Goal: Task Accomplishment & Management: Manage account settings

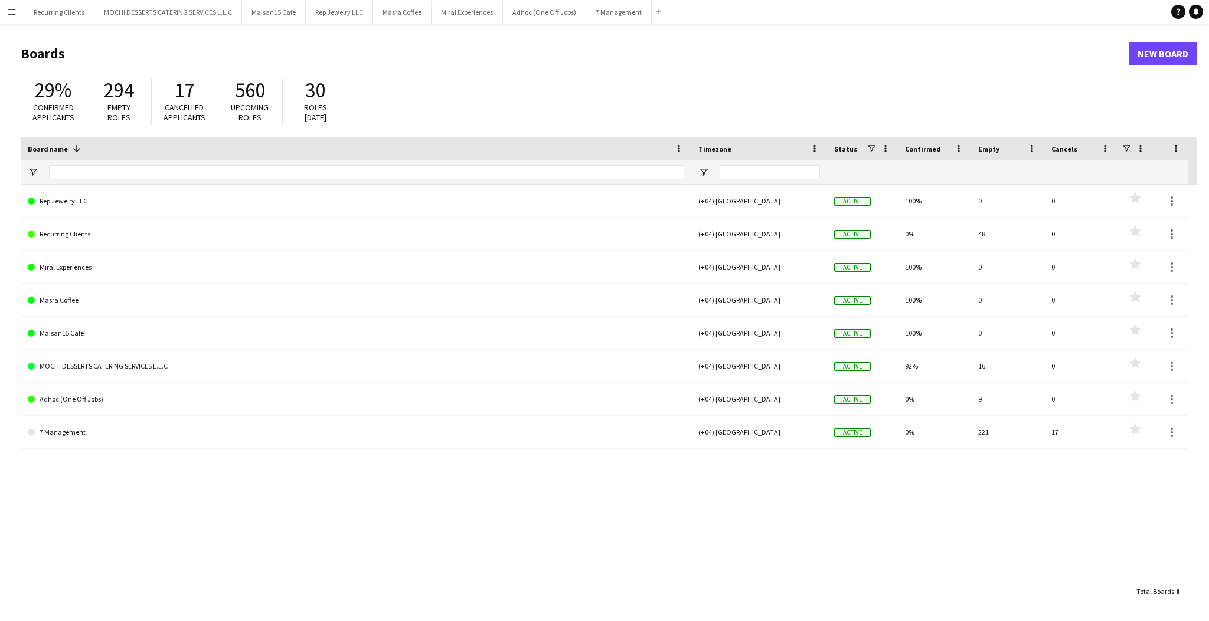
click at [23, 11] on button "Menu" at bounding box center [12, 12] width 24 height 24
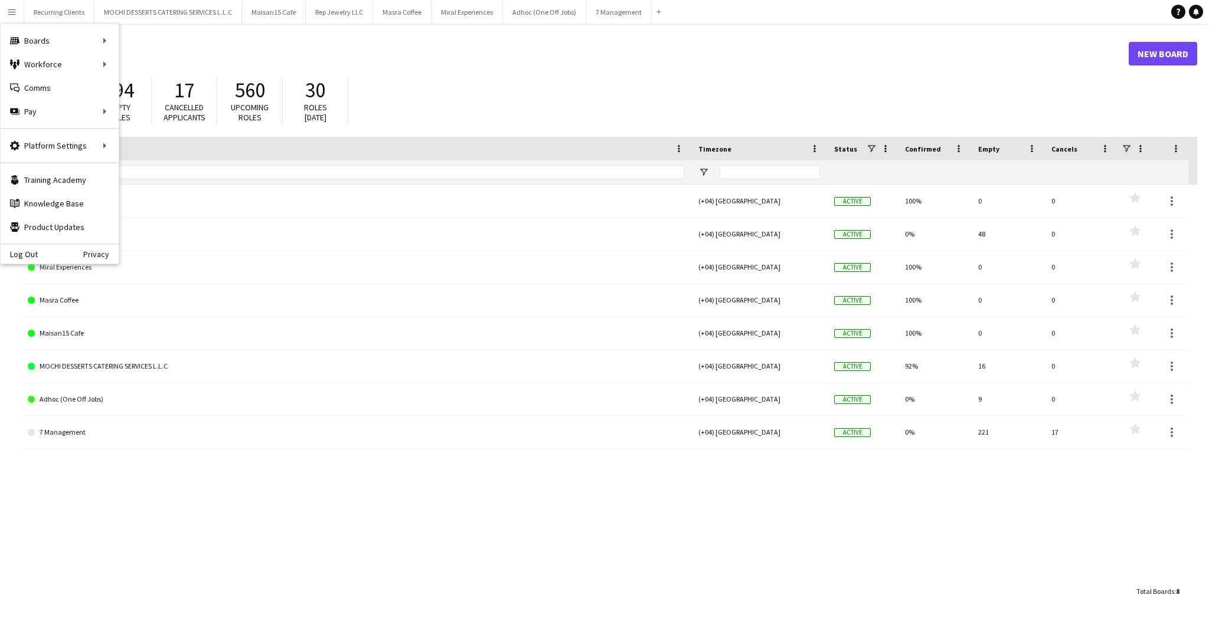
click at [210, 464] on div "7 Management (+04) [GEOGRAPHIC_DATA] Active 0% 221 17 Favourites Adhoc (One Off…" at bounding box center [609, 382] width 1176 height 395
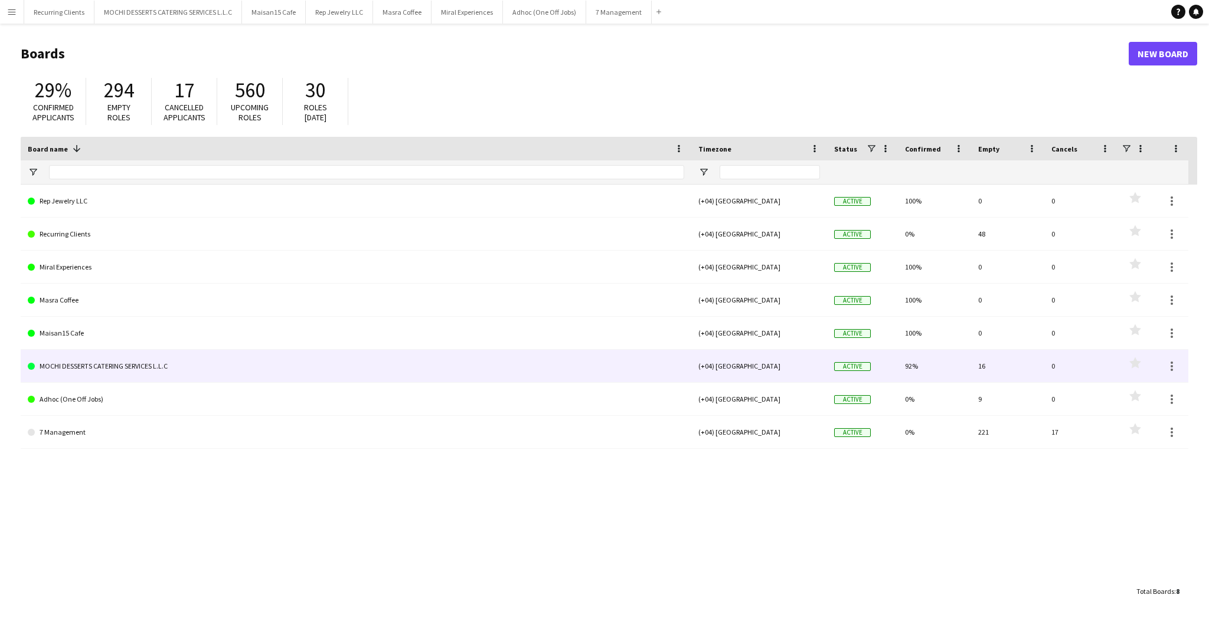
click at [67, 371] on link "MOCHI DESSERTS CATERING SERVICES L.L.C" at bounding box center [356, 366] width 656 height 33
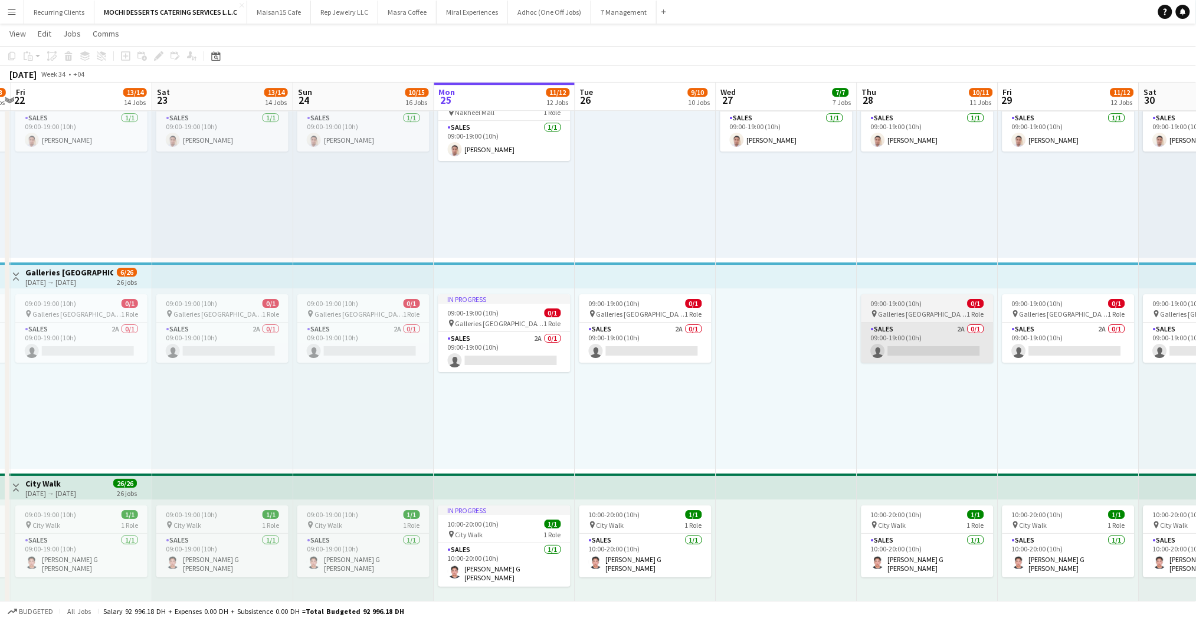
scroll to position [0, 496]
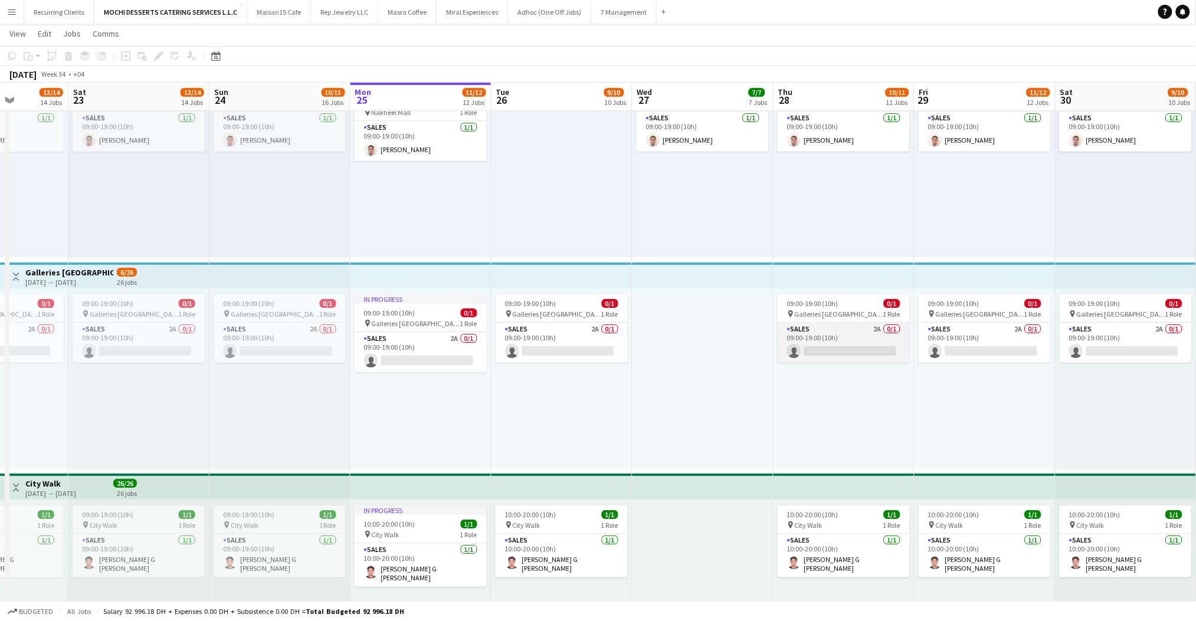
click at [827, 346] on app-card-role "Sales 2A 0/1 09:00-19:00 (10h) single-neutral-actions" at bounding box center [844, 343] width 132 height 40
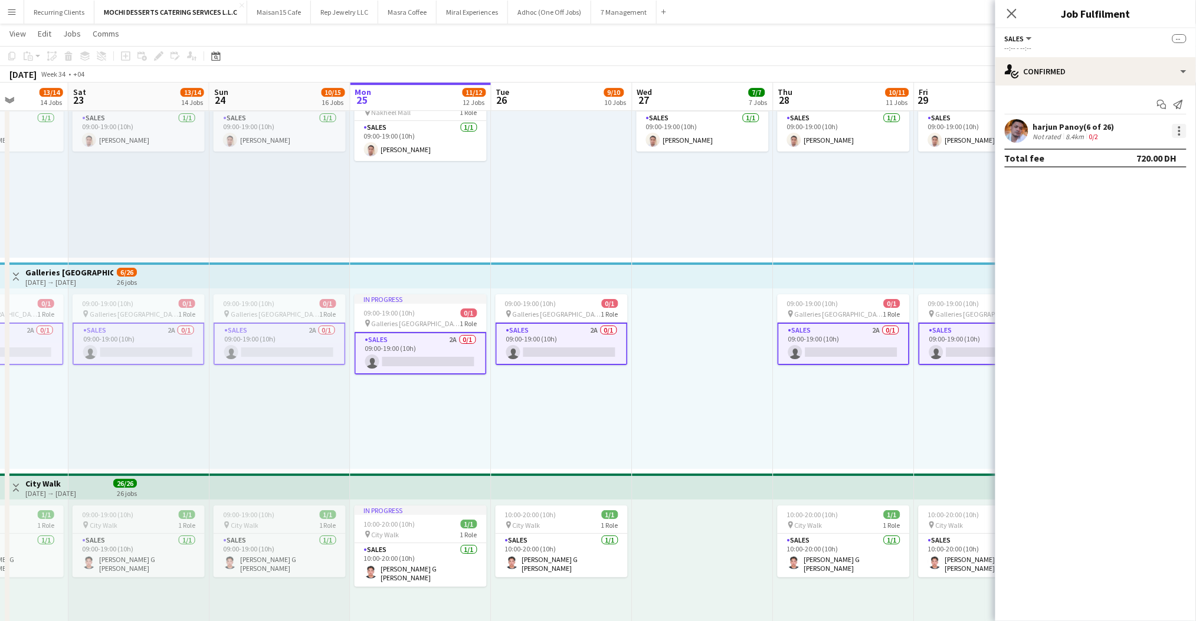
click at [1177, 129] on div at bounding box center [1180, 131] width 14 height 14
click at [1042, 264] on div at bounding box center [598, 310] width 1196 height 621
click at [863, 329] on app-card-role "Sales 2A 0/1 09:00-19:00 (10h) single-neutral-actions" at bounding box center [844, 344] width 132 height 42
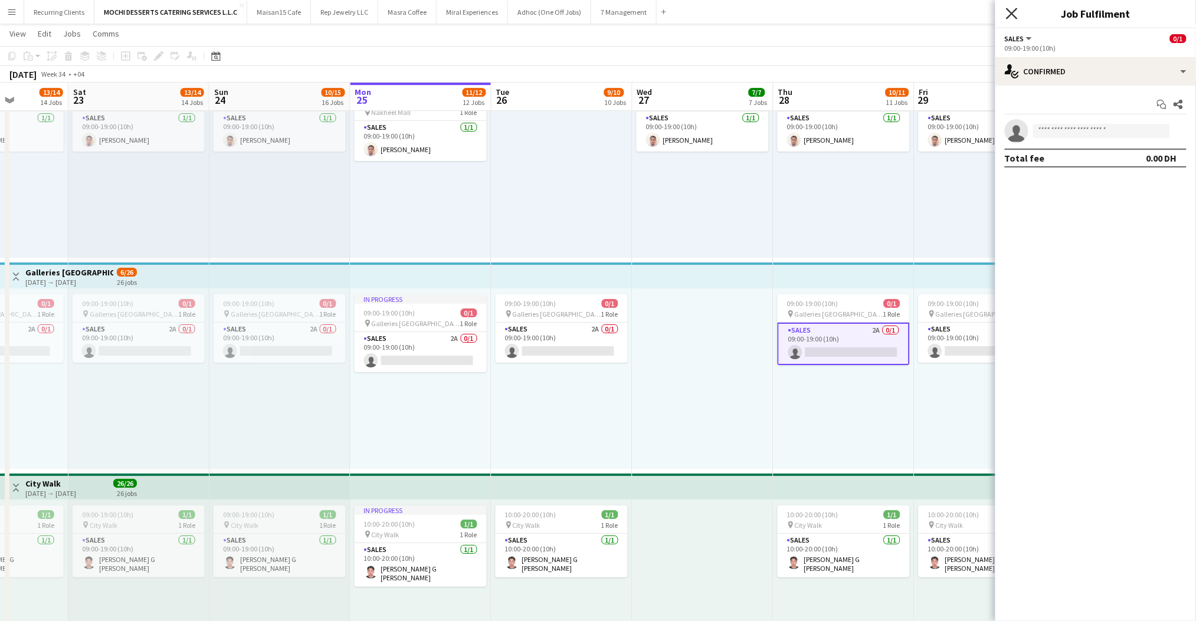
click at [1016, 17] on icon at bounding box center [1011, 13] width 11 height 11
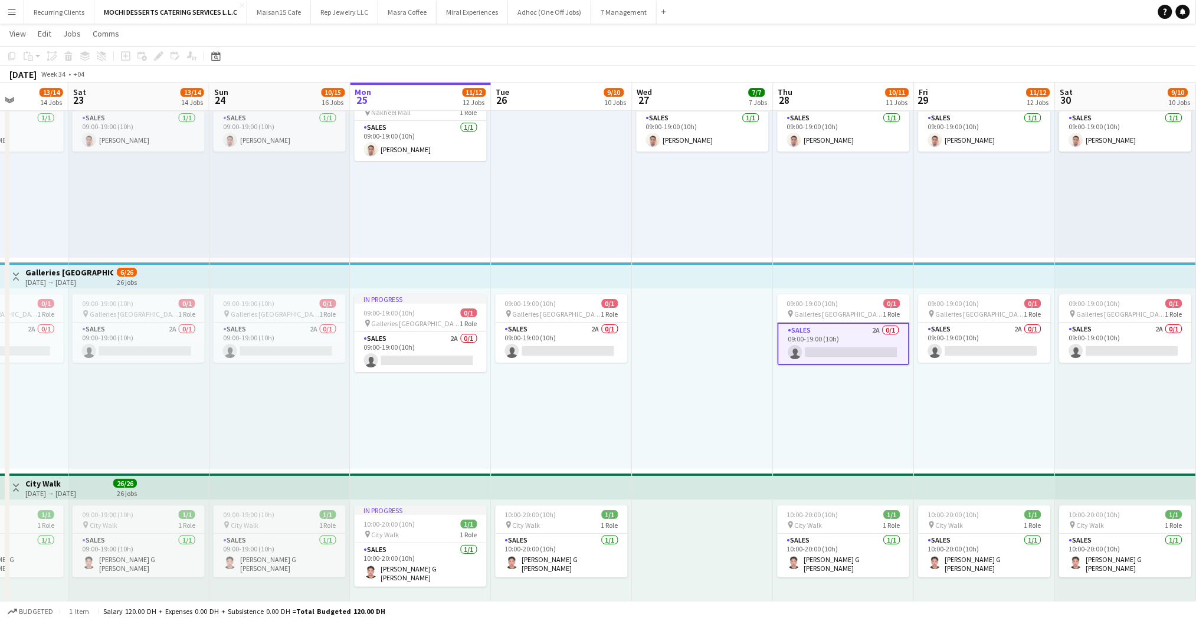
click at [8, 12] on app-icon "Menu" at bounding box center [11, 11] width 9 height 9
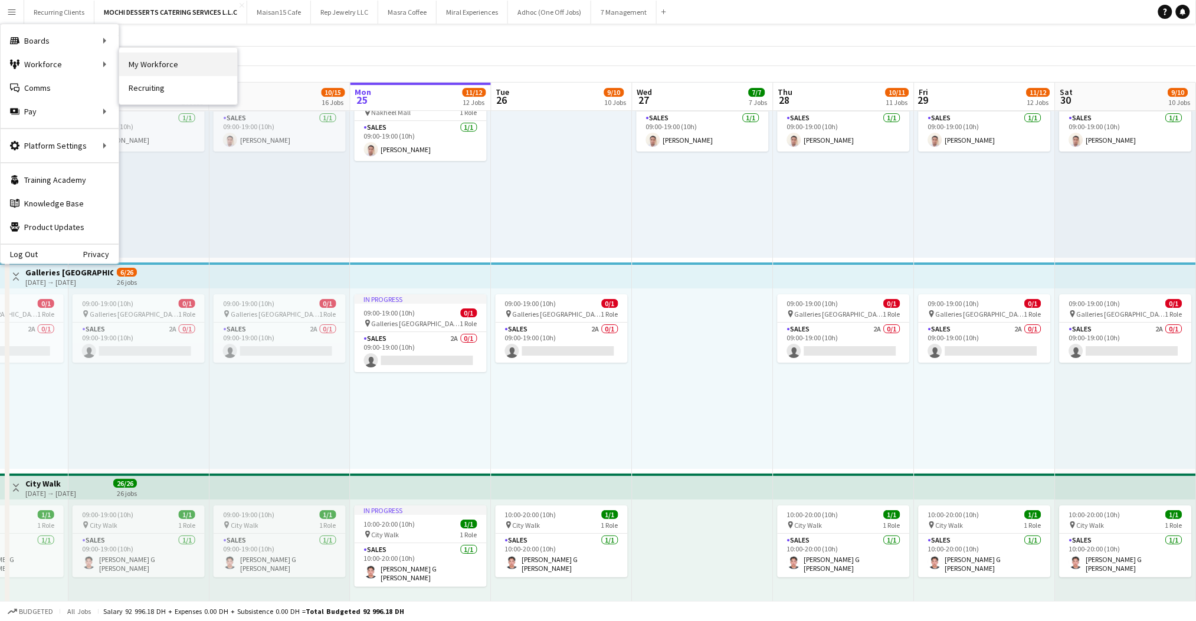
click at [154, 62] on link "My Workforce" at bounding box center [178, 65] width 118 height 24
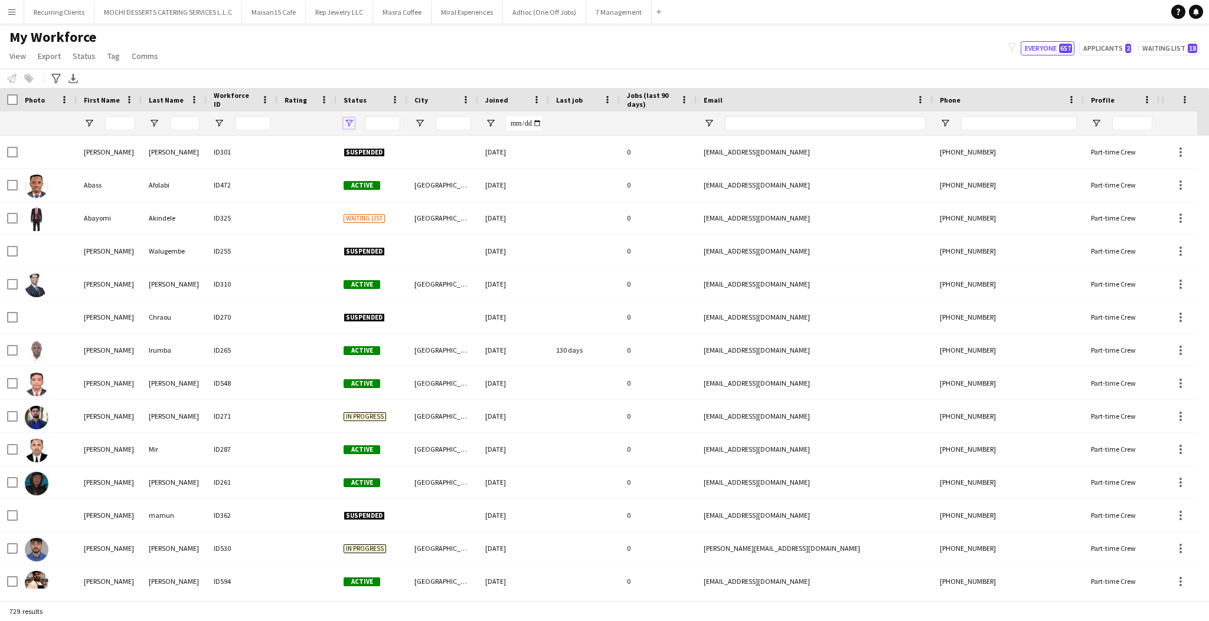
click at [350, 125] on span "Open Filter Menu" at bounding box center [348, 123] width 11 height 11
click at [373, 196] on div "(Select All)" at bounding box center [408, 195] width 93 height 9
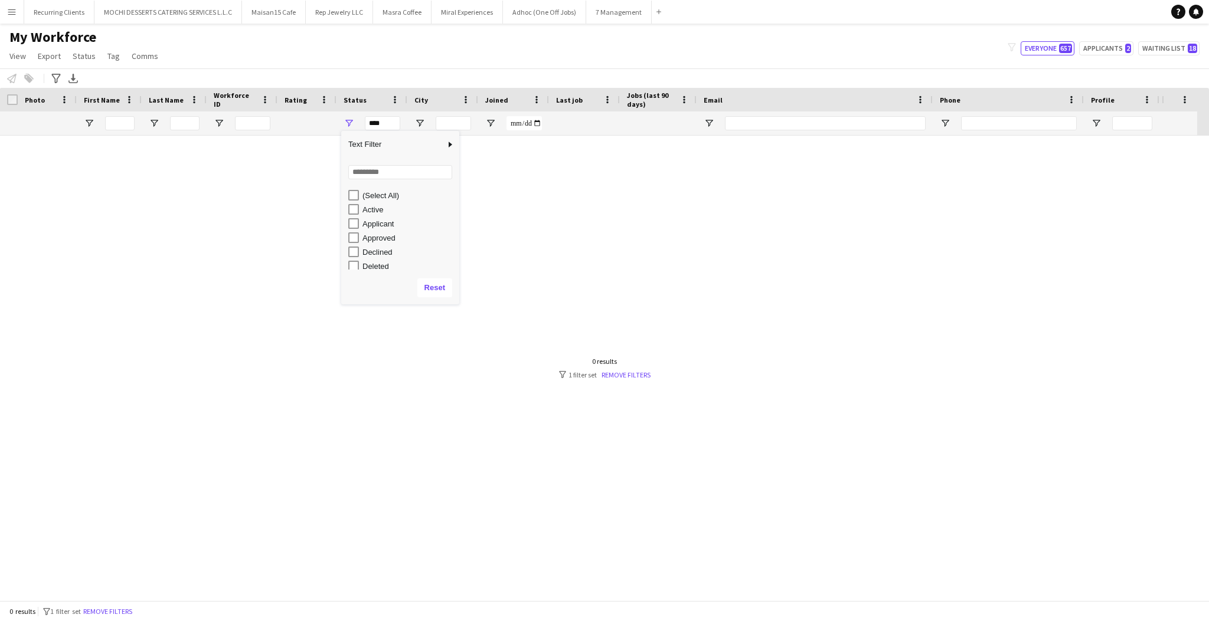
scroll to position [74, 0]
click at [367, 207] on div "In progress" at bounding box center [408, 206] width 93 height 9
type input "**********"
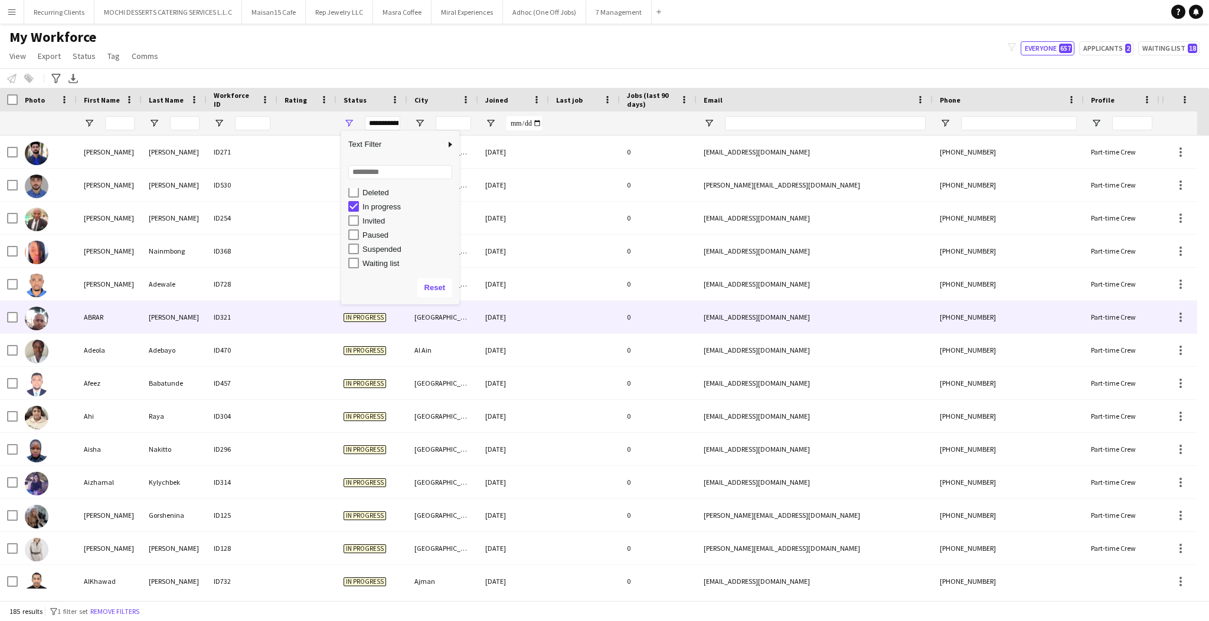
click at [404, 319] on div "In progress" at bounding box center [371, 317] width 71 height 32
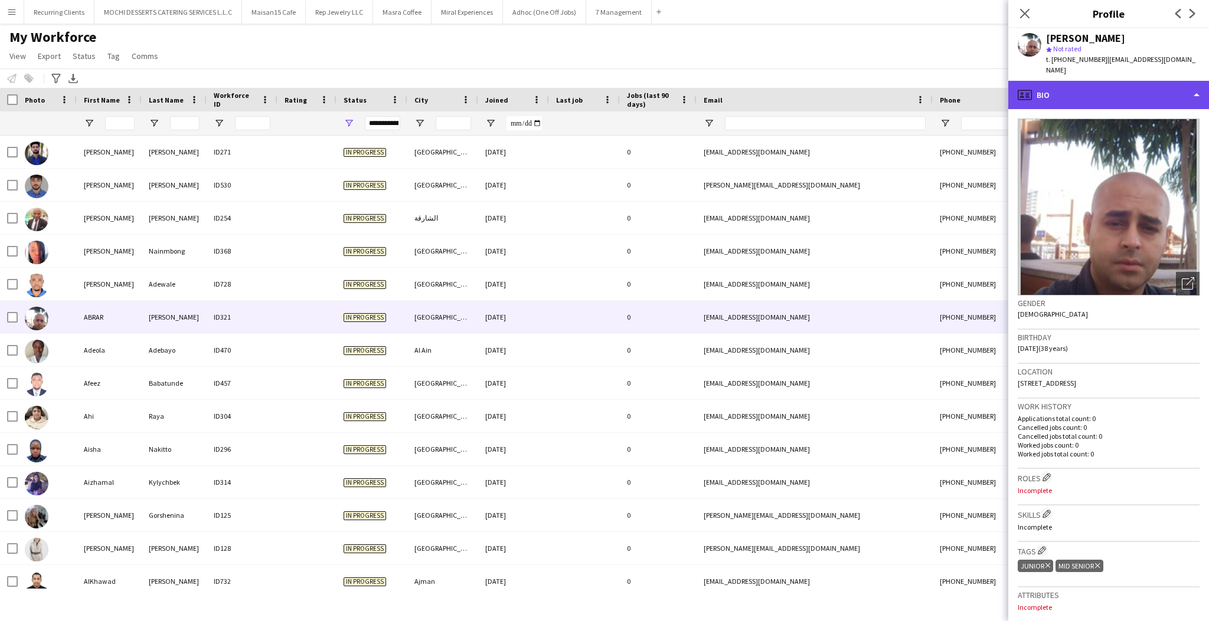
click at [1120, 91] on div "profile Bio" at bounding box center [1108, 95] width 201 height 28
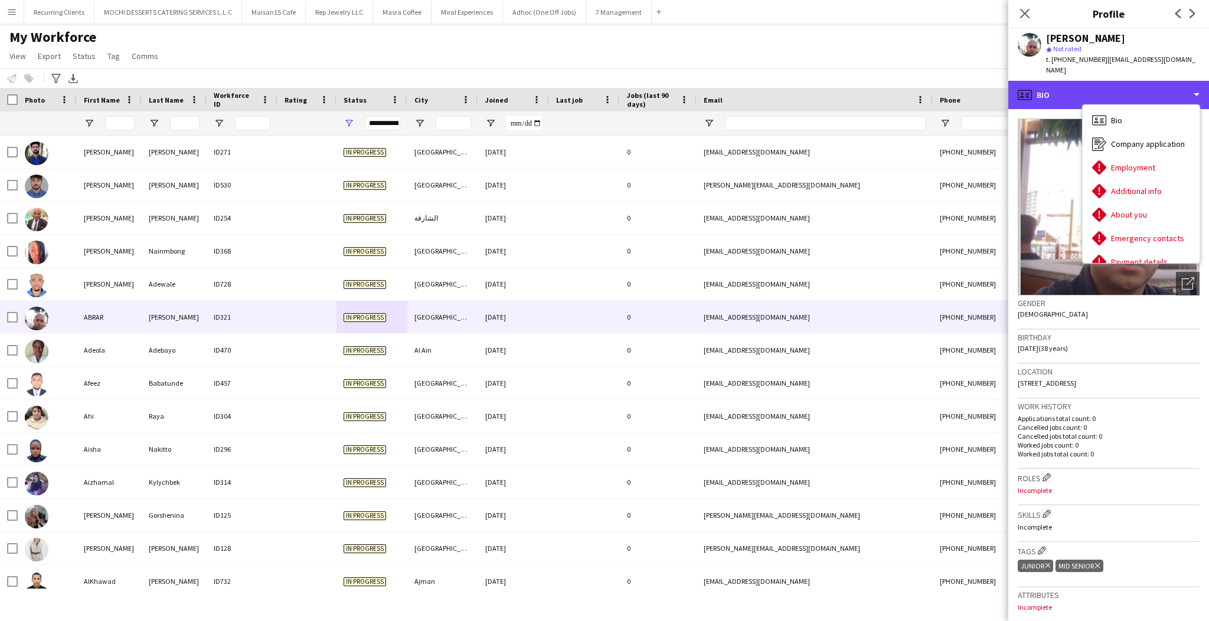
scroll to position [0, 0]
click at [1053, 162] on img at bounding box center [1108, 207] width 182 height 177
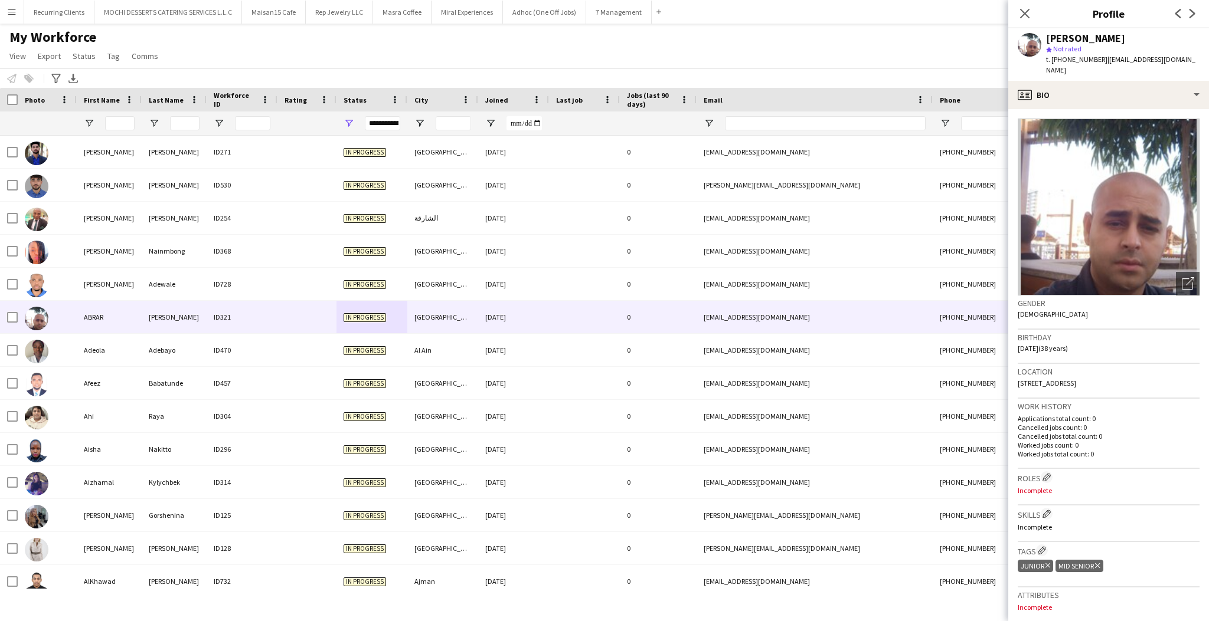
click at [1032, 12] on div "Close pop-in" at bounding box center [1024, 13] width 33 height 27
click at [1026, 13] on icon "Close pop-in" at bounding box center [1024, 13] width 11 height 11
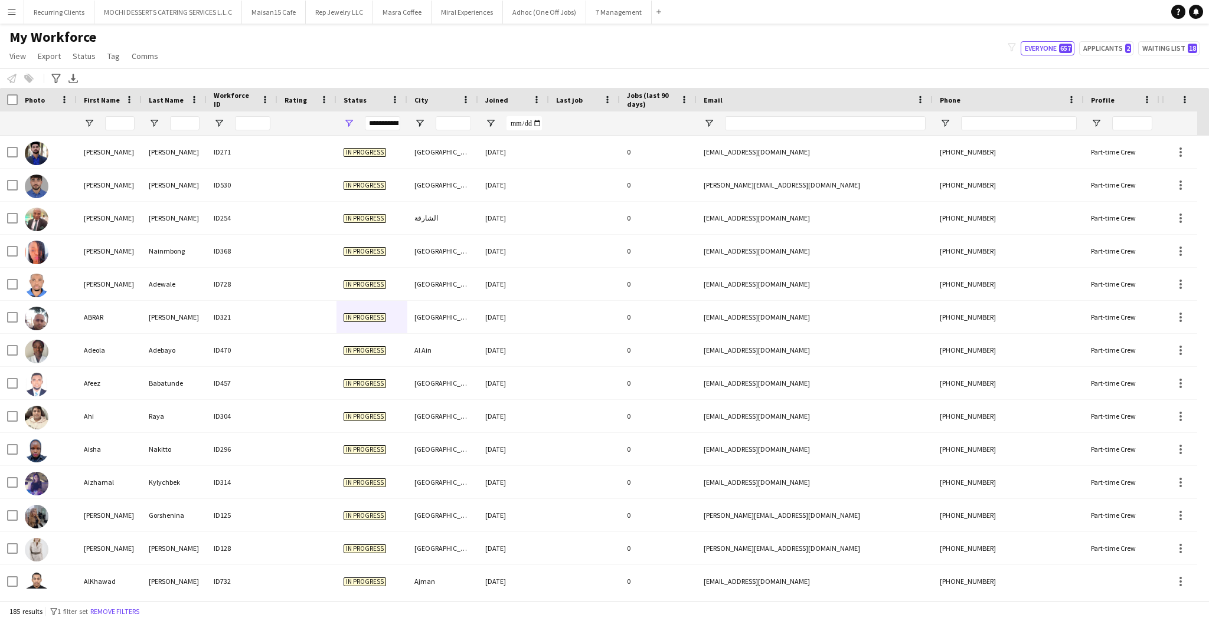
click at [19, 8] on button "Menu" at bounding box center [12, 12] width 24 height 24
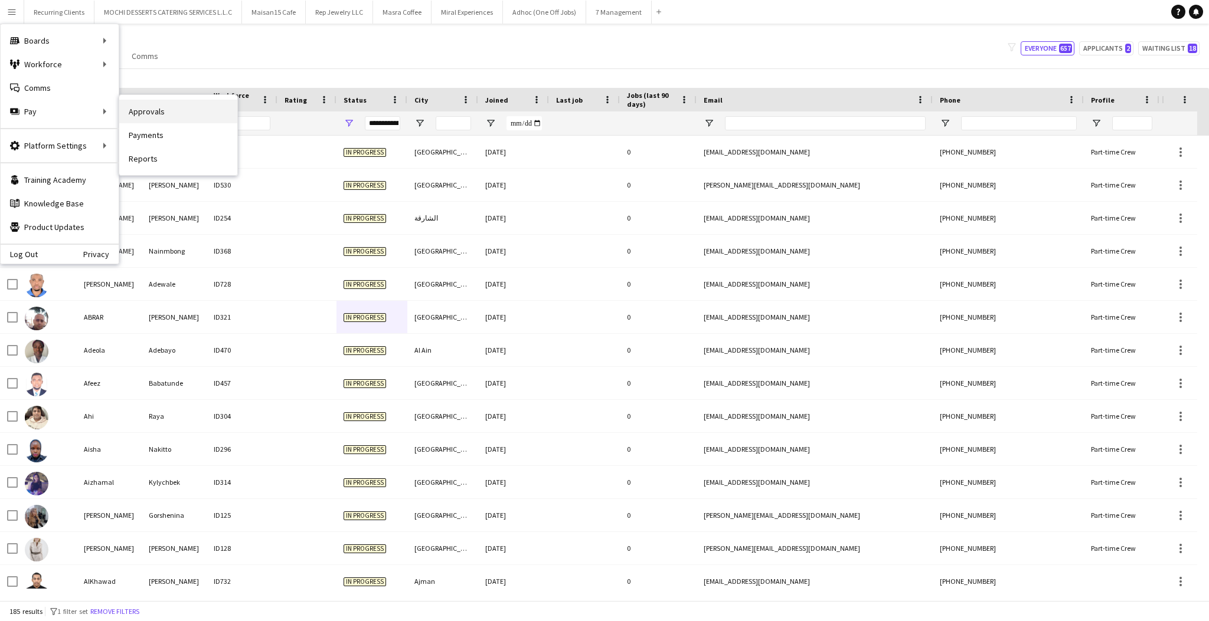
click at [142, 111] on link "Approvals" at bounding box center [178, 112] width 118 height 24
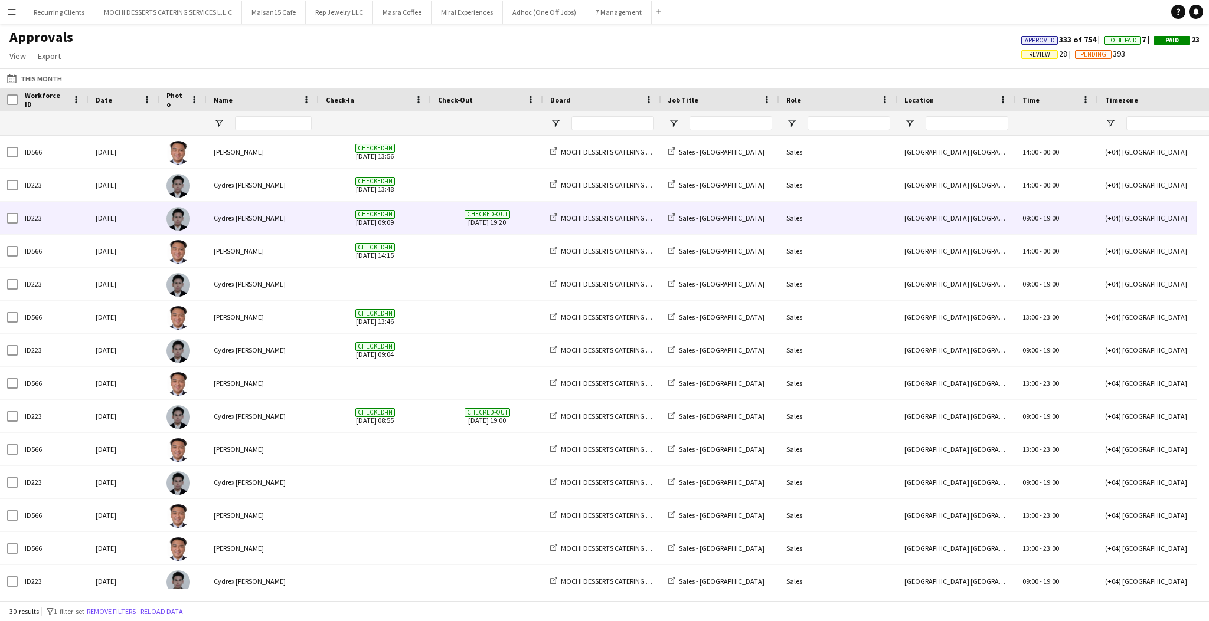
click at [333, 222] on span "Checked-in [DATE] 09:09" at bounding box center [375, 218] width 98 height 32
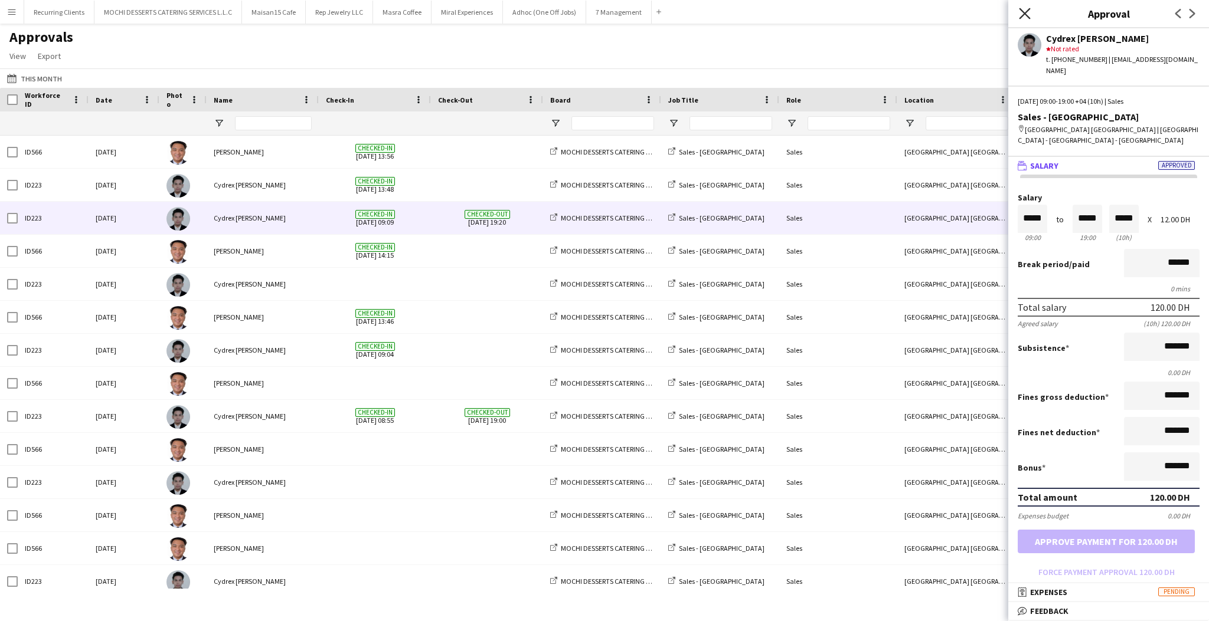
click at [1027, 12] on icon "Close pop-in" at bounding box center [1024, 13] width 11 height 11
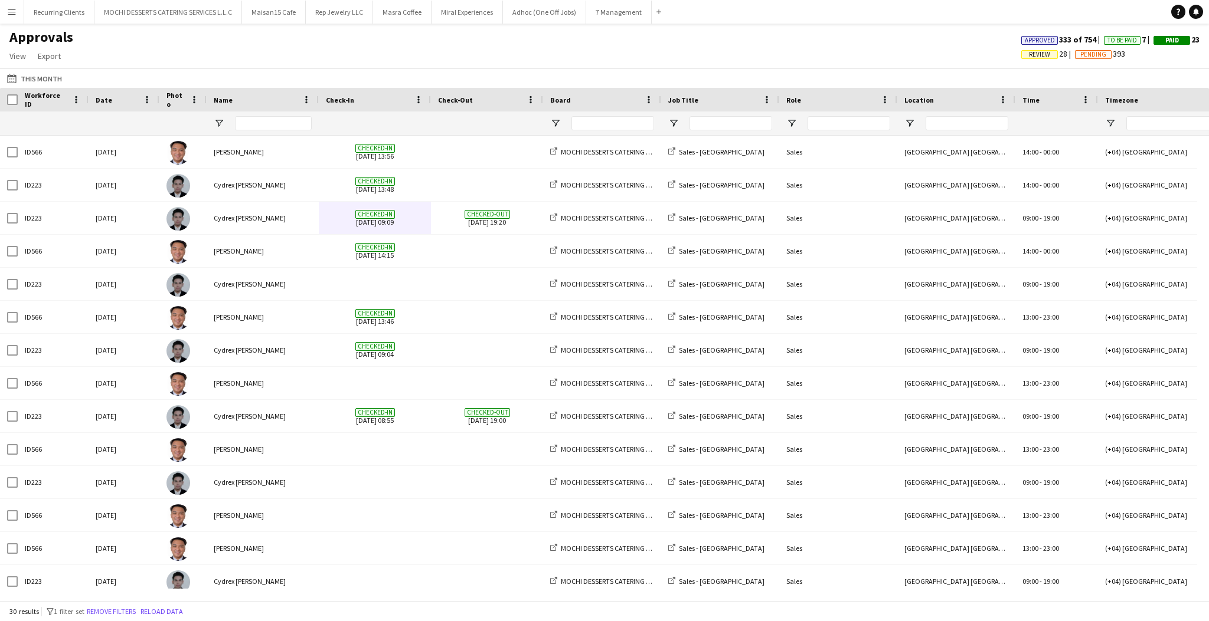
click at [11, 18] on button "Menu" at bounding box center [12, 12] width 24 height 24
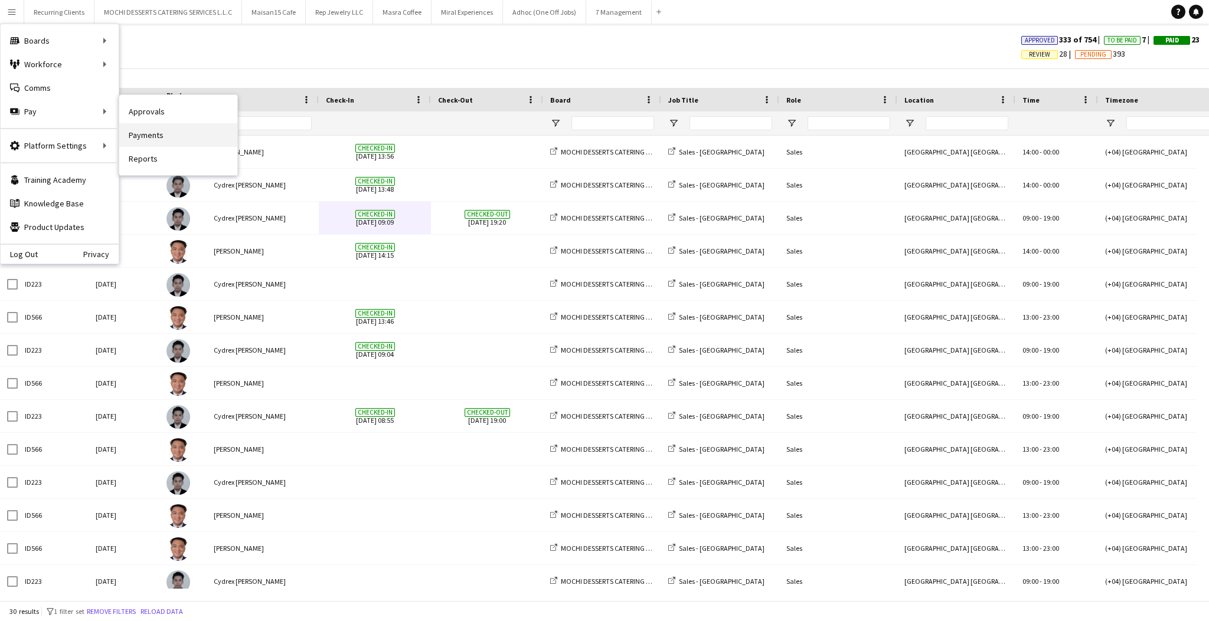
click at [153, 134] on link "Payments" at bounding box center [178, 135] width 118 height 24
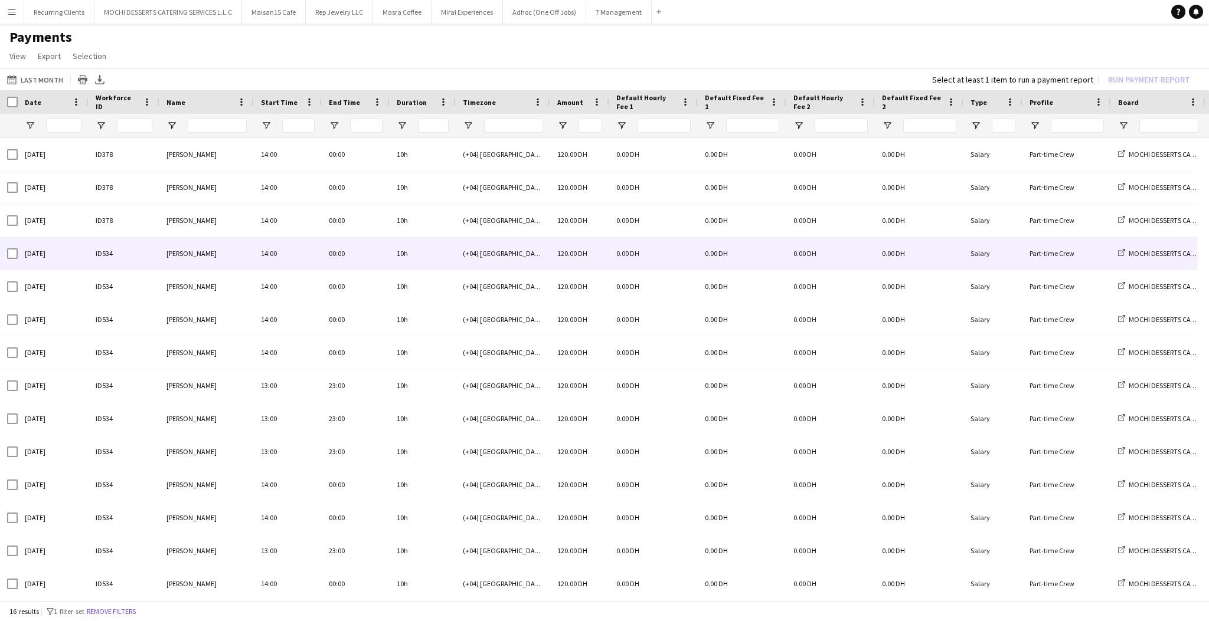
click at [440, 248] on div "10h" at bounding box center [422, 253] width 66 height 32
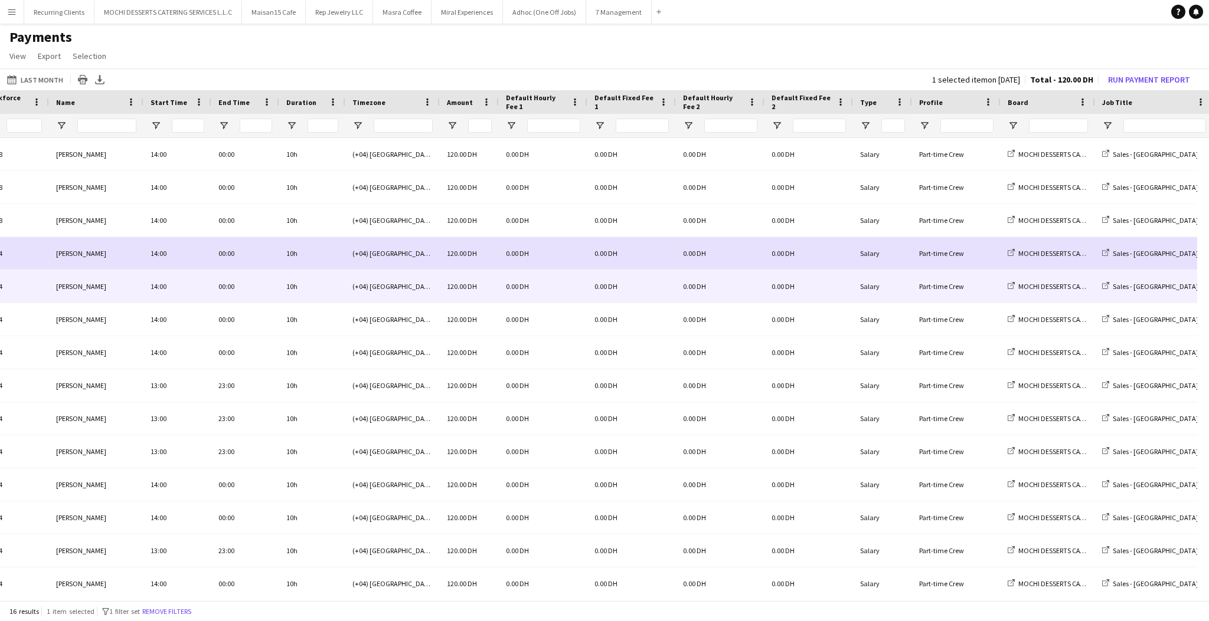
scroll to position [0, 150]
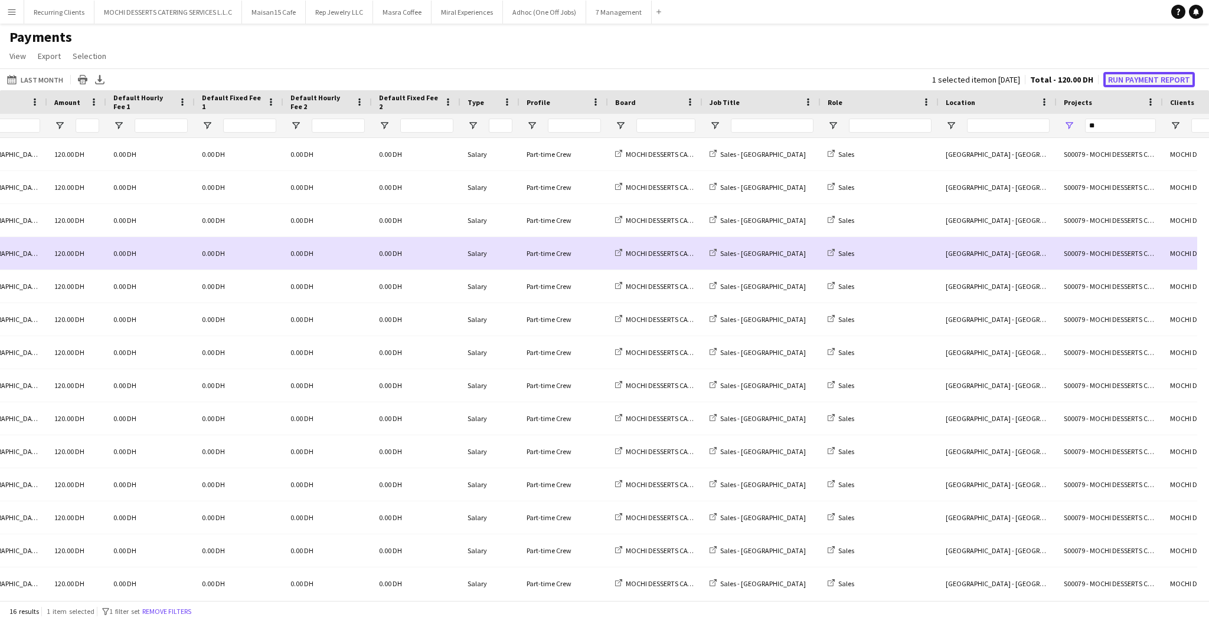
click at [1112, 83] on button "Run Payment Report" at bounding box center [1148, 79] width 91 height 15
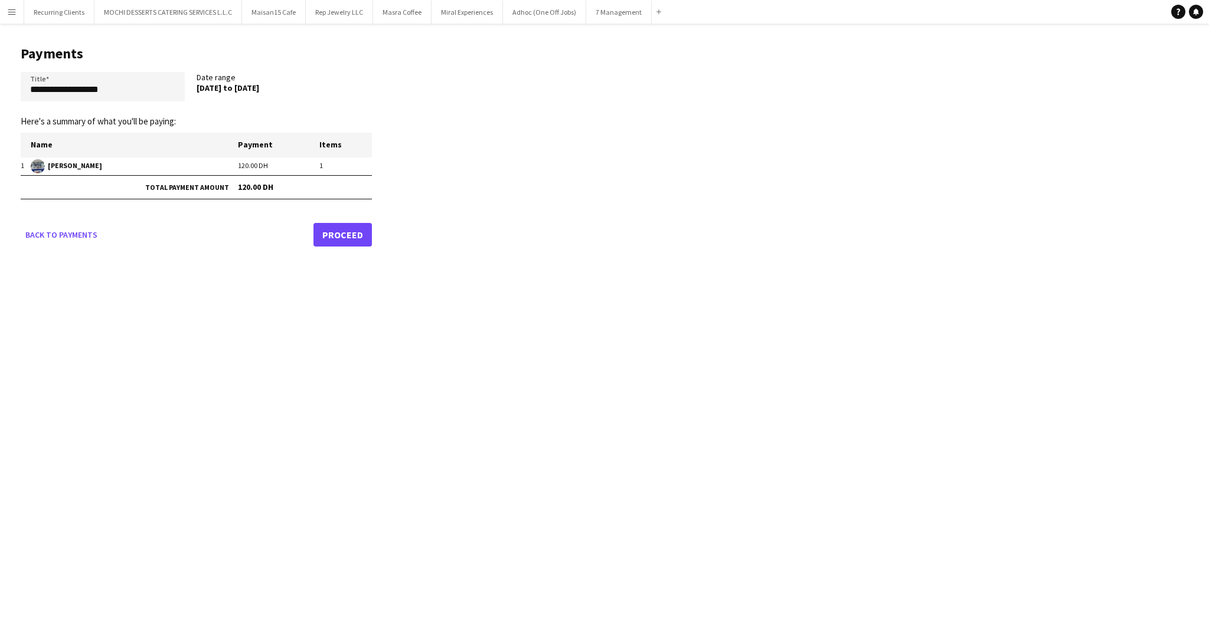
click at [12, 15] on app-icon "Menu" at bounding box center [11, 11] width 9 height 9
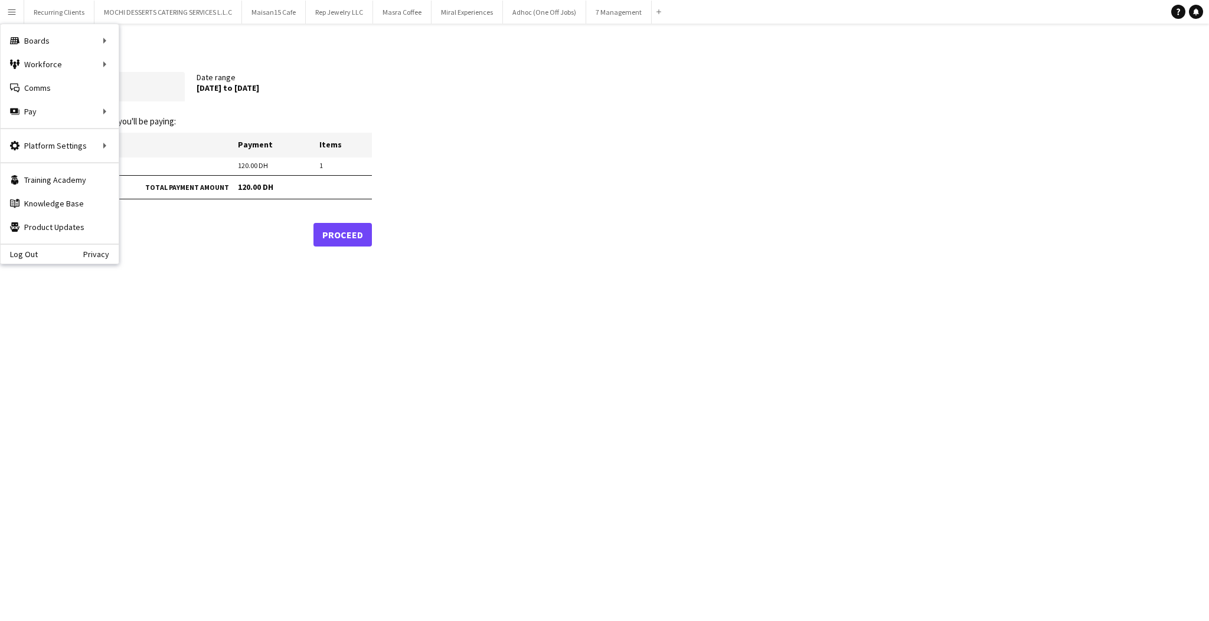
click at [786, 106] on app-pay-new-report "**********" at bounding box center [604, 144] width 1209 height 241
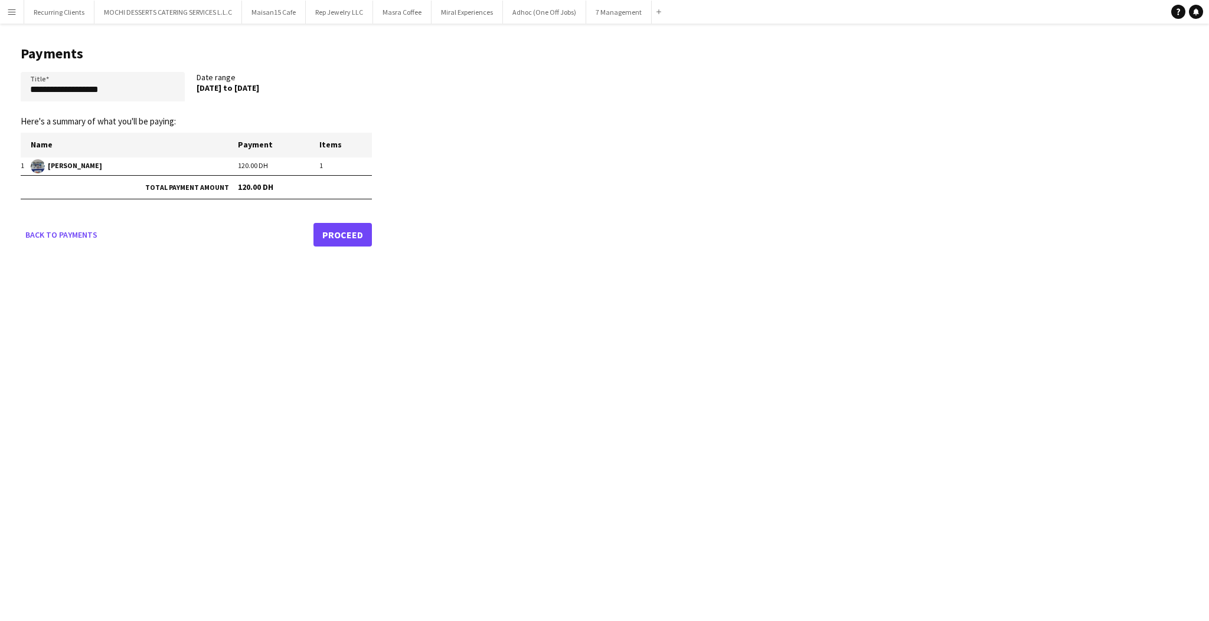
click at [7, 12] on app-icon "Menu" at bounding box center [11, 11] width 9 height 9
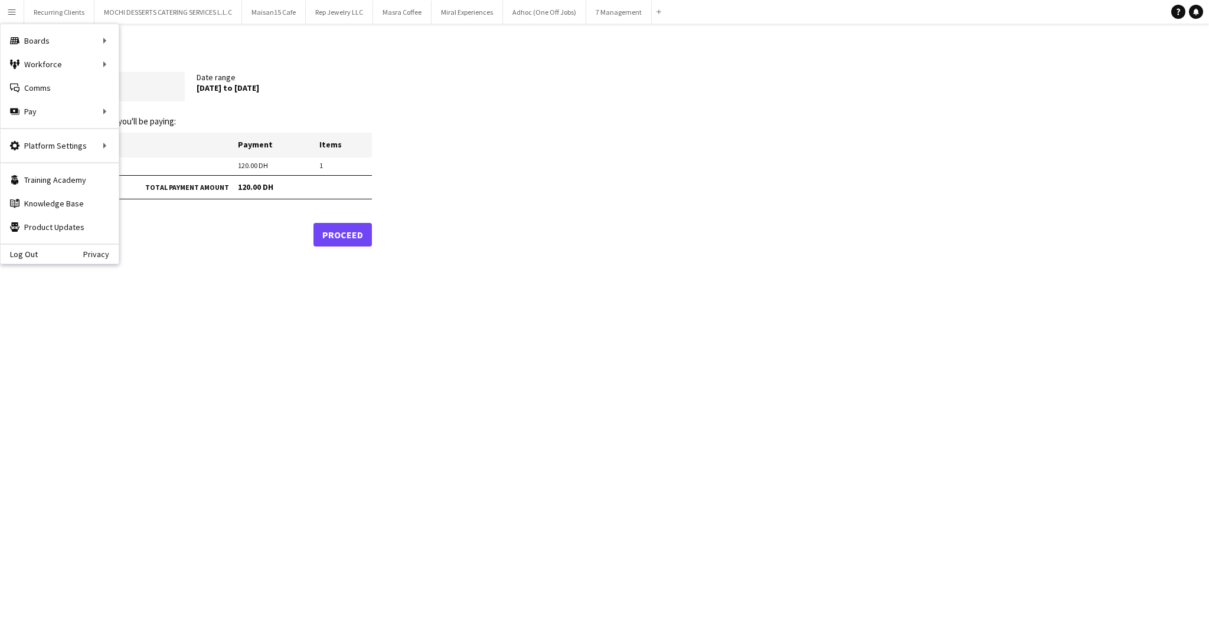
click at [627, 147] on app-pay-new-report "**********" at bounding box center [604, 144] width 1209 height 241
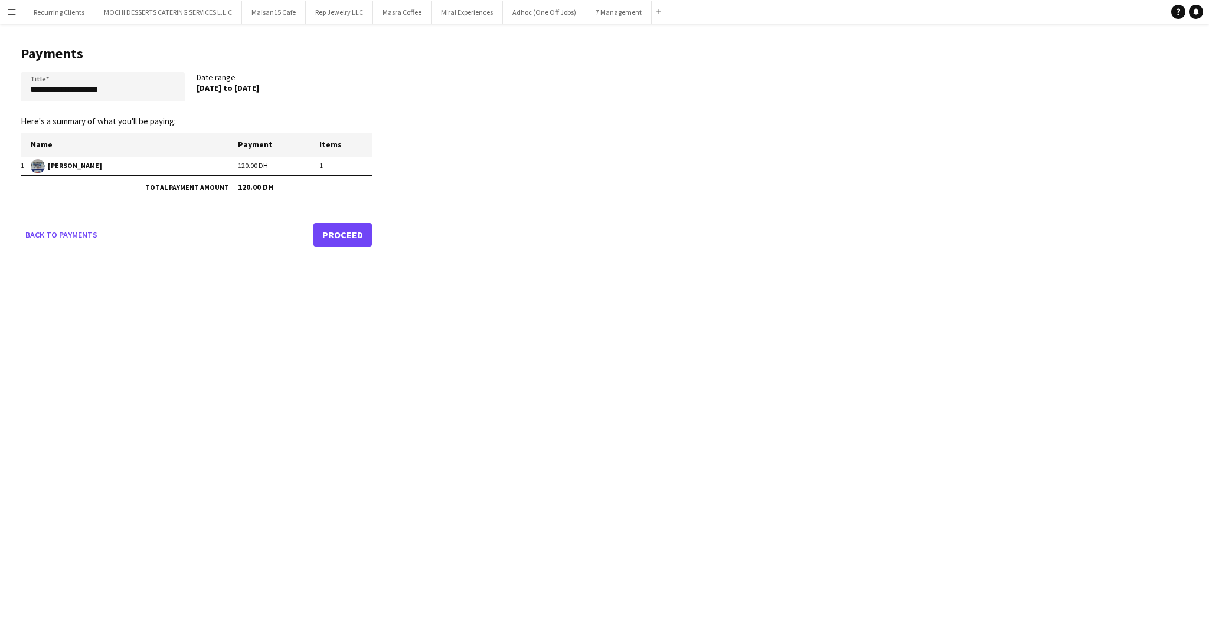
click at [14, 9] on app-icon "Menu" at bounding box center [11, 11] width 9 height 9
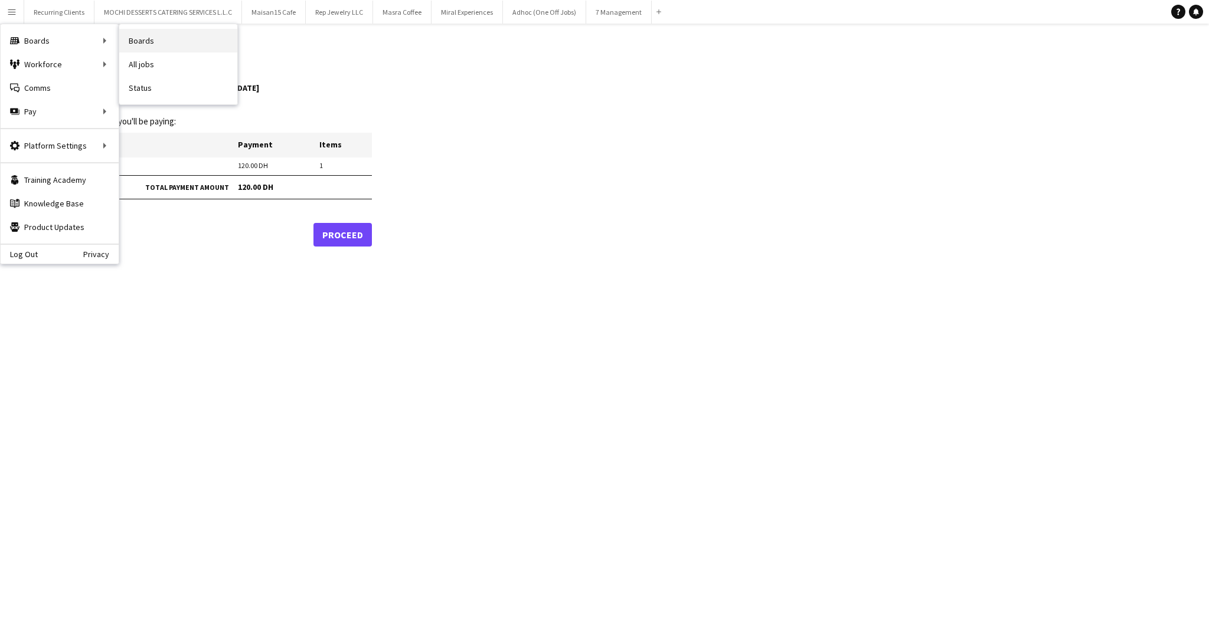
click at [127, 36] on link "Boards" at bounding box center [178, 41] width 118 height 24
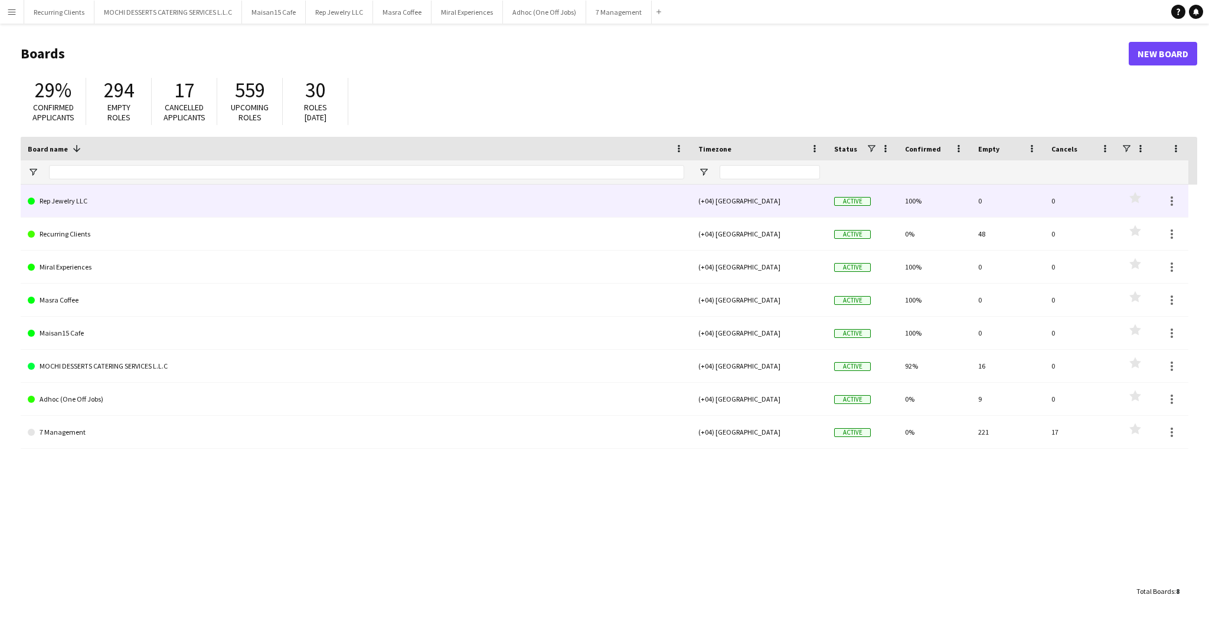
click at [162, 186] on link "Rep Jewelry LLC" at bounding box center [356, 201] width 656 height 33
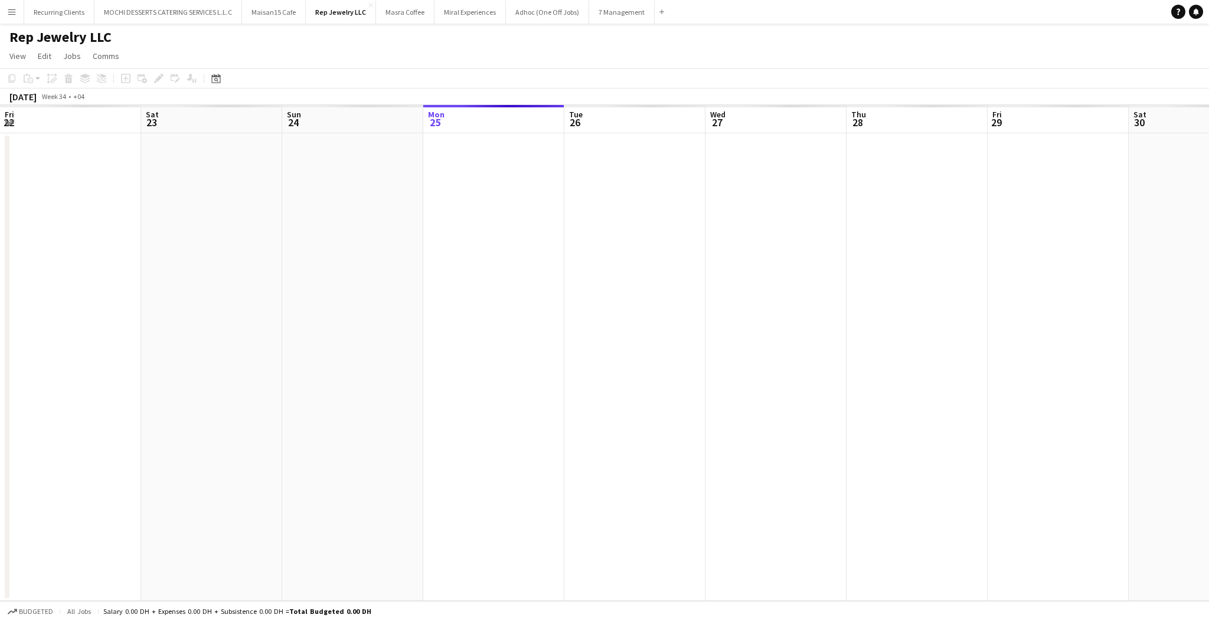
scroll to position [0, 281]
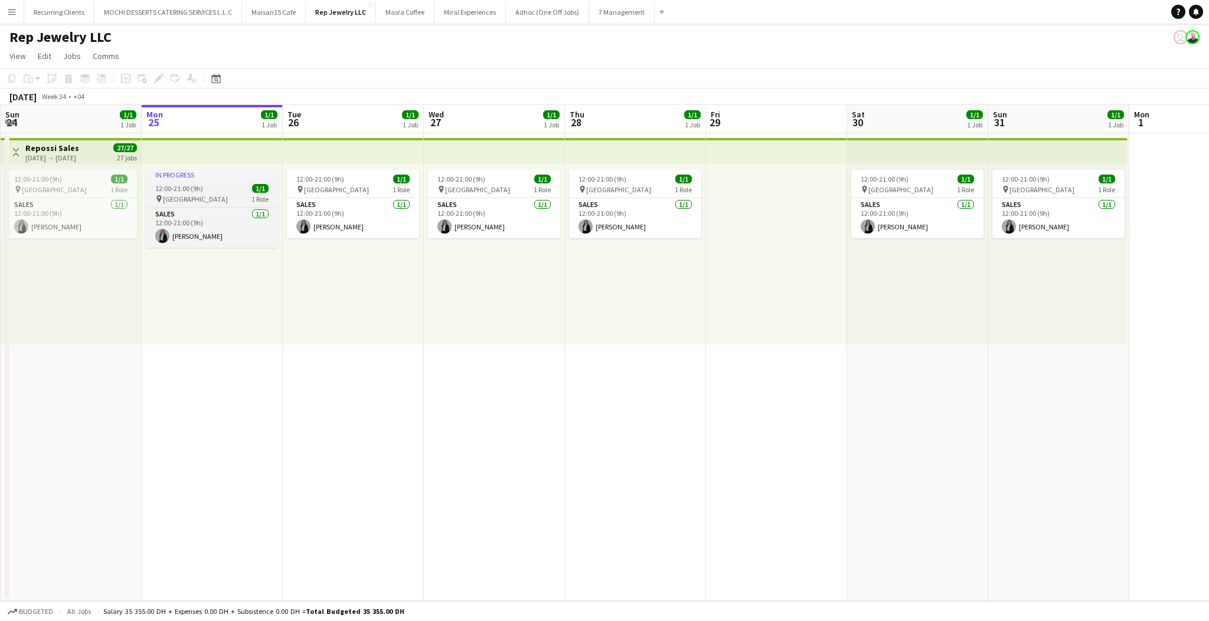
click at [211, 188] on div "12:00-21:00 (9h) 1/1" at bounding box center [212, 188] width 132 height 9
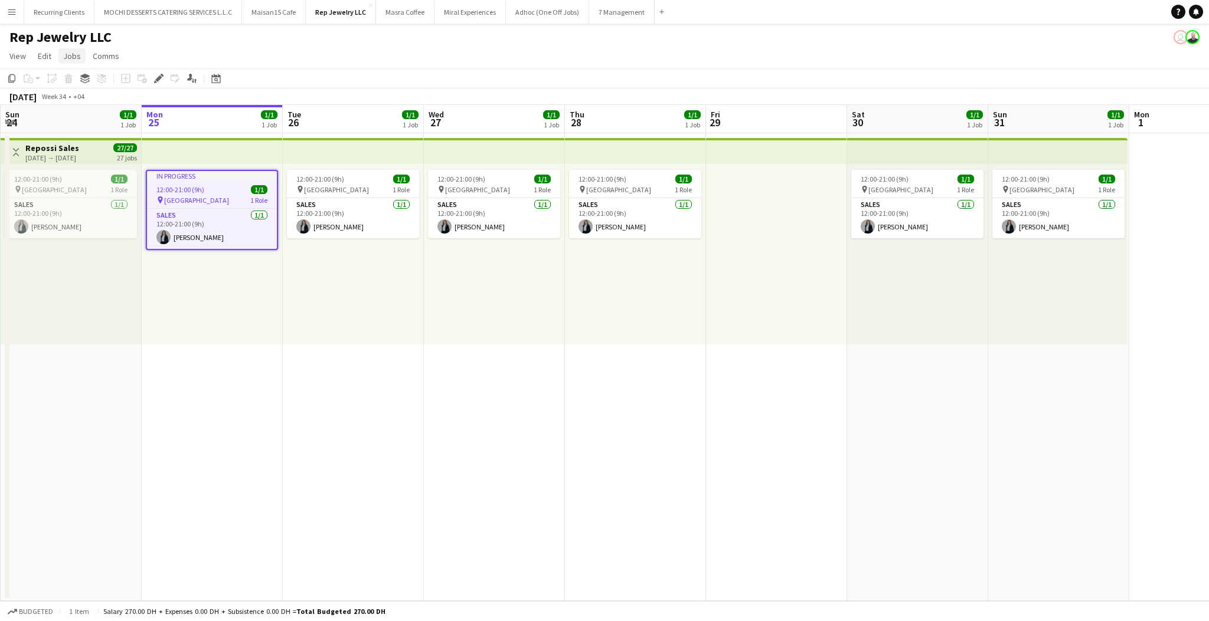
click at [76, 62] on link "Jobs" at bounding box center [71, 55] width 27 height 15
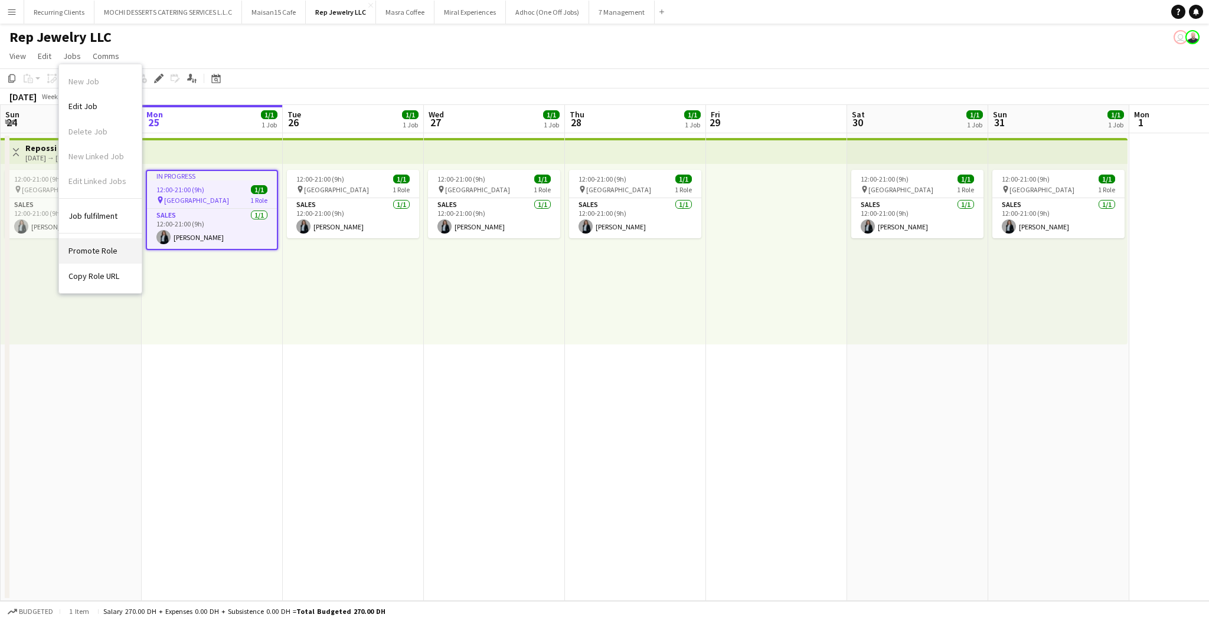
click at [96, 257] on link "Promote Role" at bounding box center [100, 250] width 83 height 25
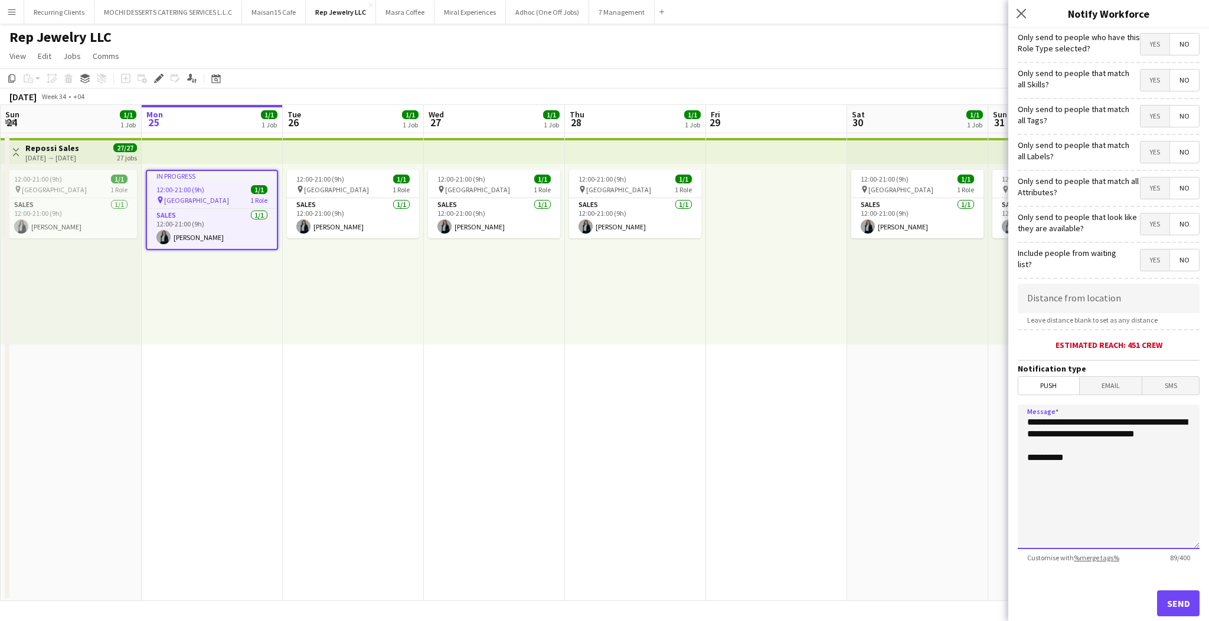
drag, startPoint x: 1081, startPoint y: 467, endPoint x: 1022, endPoint y: 423, distance: 73.7
click at [1022, 423] on textarea "**********" at bounding box center [1108, 477] width 182 height 145
click at [1088, 436] on textarea "**********" at bounding box center [1108, 477] width 182 height 145
click at [1026, 12] on icon "Close pop-in" at bounding box center [1020, 13] width 11 height 11
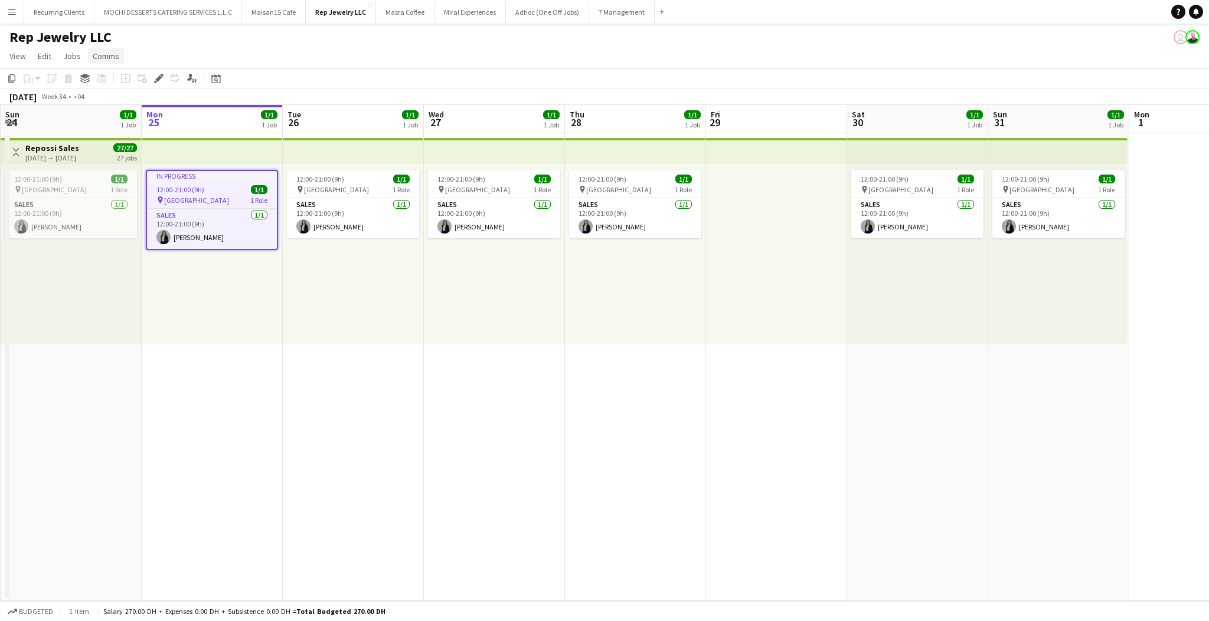
click at [102, 58] on span "Comms" at bounding box center [106, 56] width 27 height 11
click at [157, 83] on icon "Edit" at bounding box center [158, 78] width 9 height 9
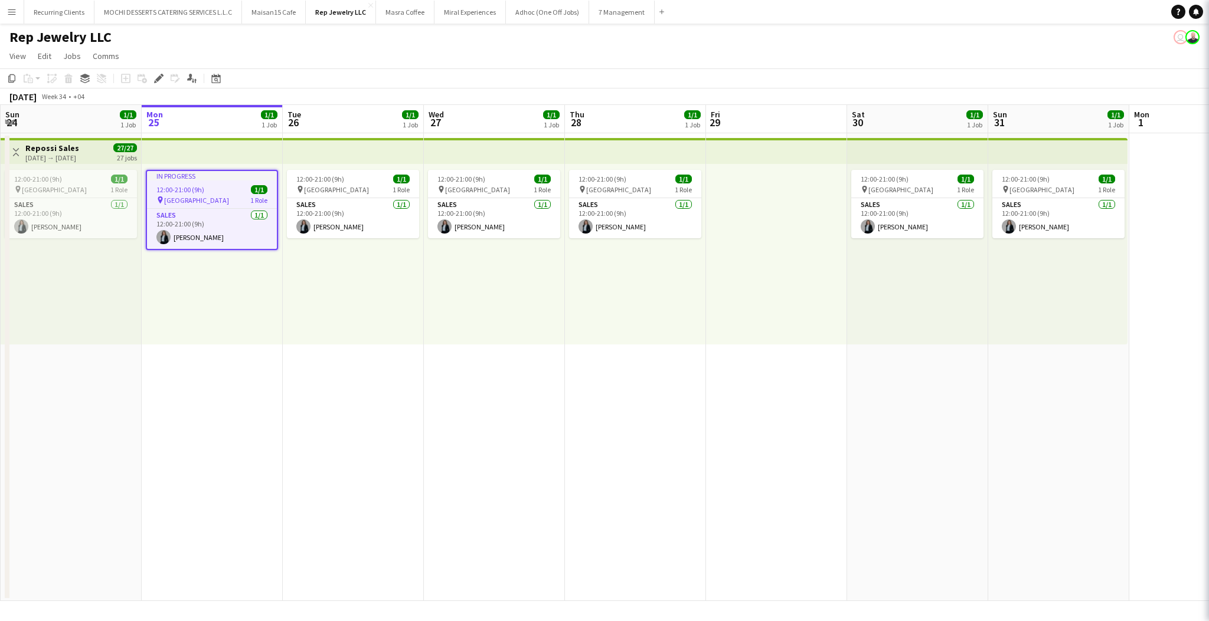
type input "**********"
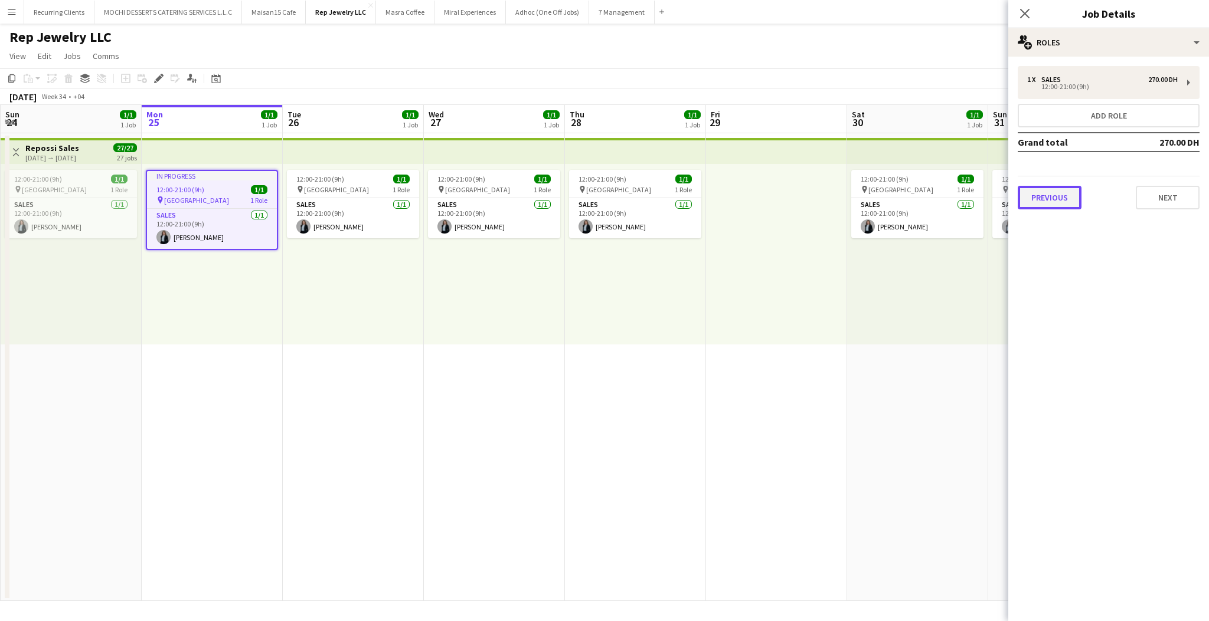
click at [1055, 189] on button "Previous" at bounding box center [1049, 198] width 64 height 24
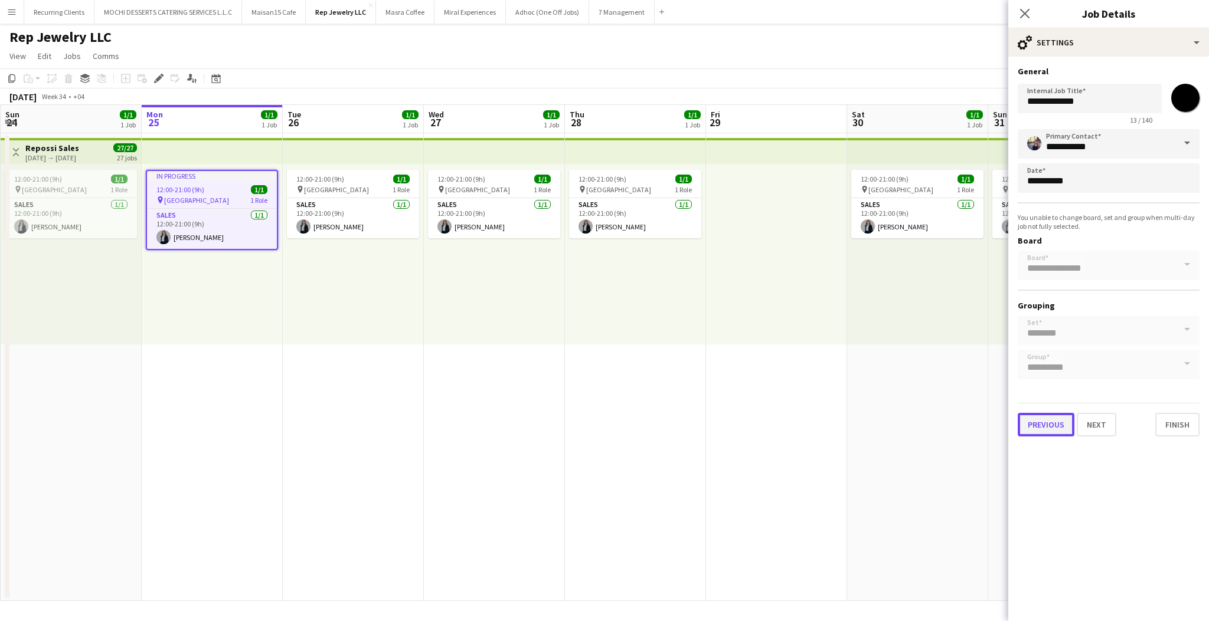
click at [1022, 418] on button "Previous" at bounding box center [1045, 425] width 57 height 24
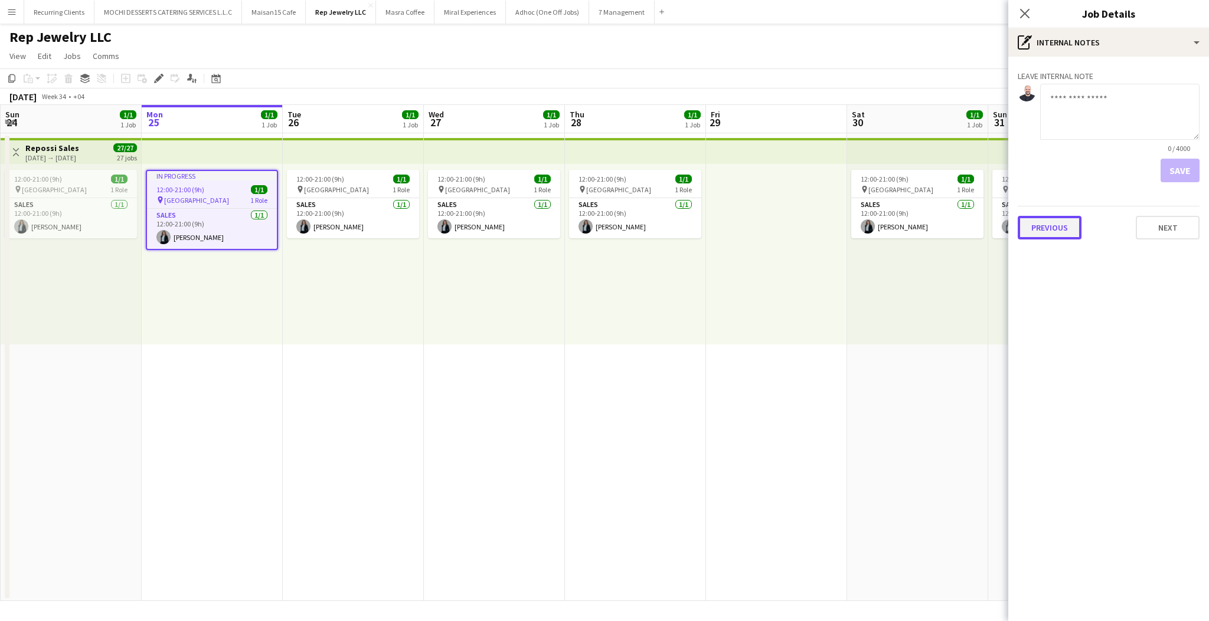
click at [1046, 221] on button "Previous" at bounding box center [1049, 228] width 64 height 24
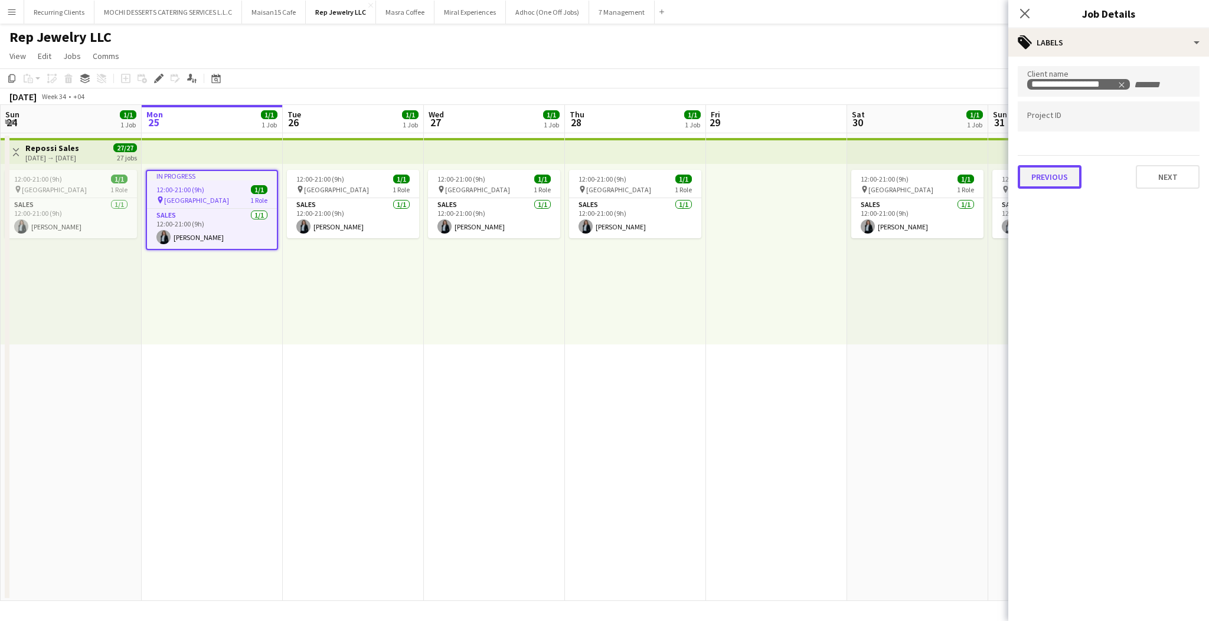
click at [1067, 187] on div "**********" at bounding box center [1108, 128] width 201 height 142
click at [1043, 178] on button "Previous" at bounding box center [1049, 177] width 64 height 24
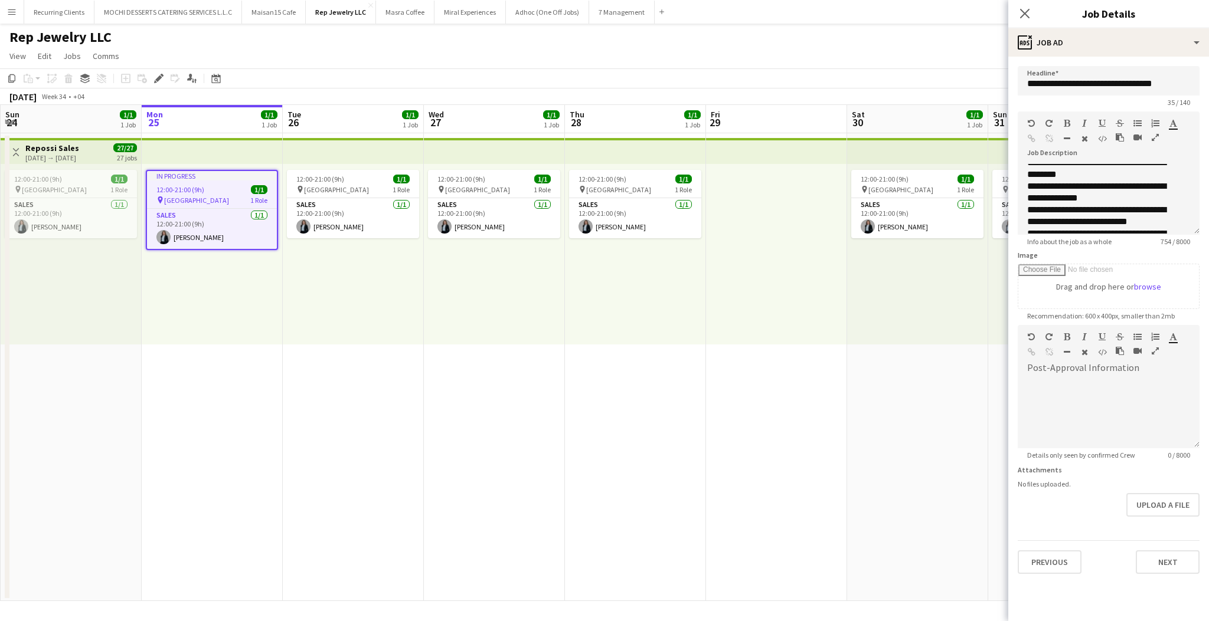
scroll to position [136, 0]
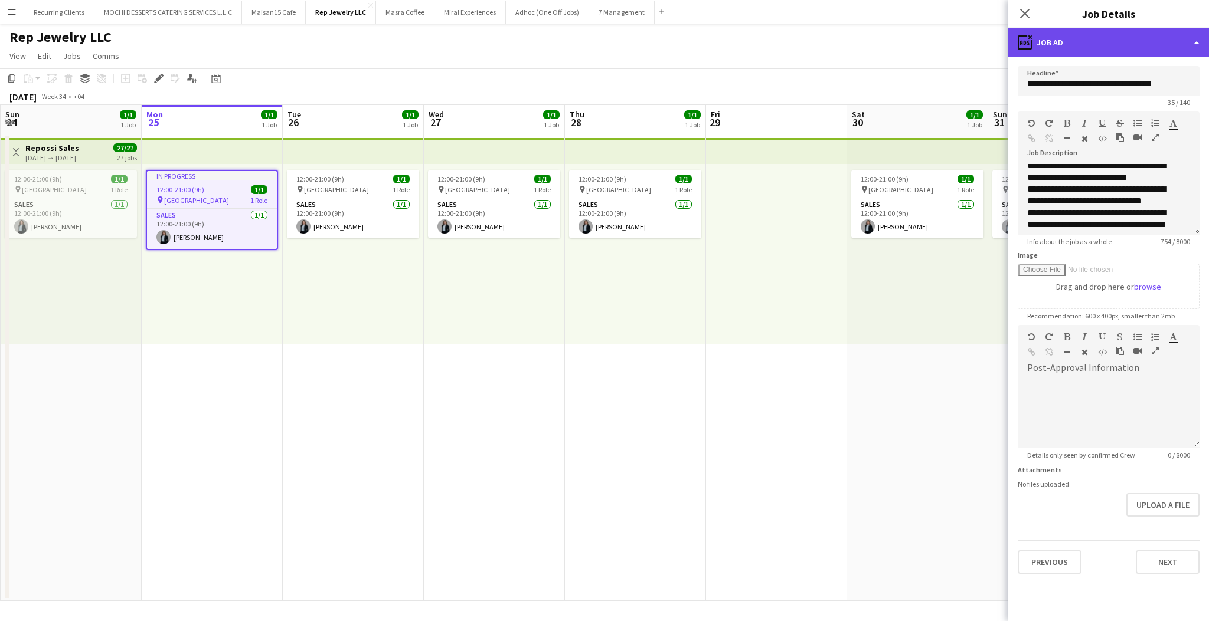
click at [1106, 46] on div "ads-window Job Ad" at bounding box center [1108, 42] width 201 height 28
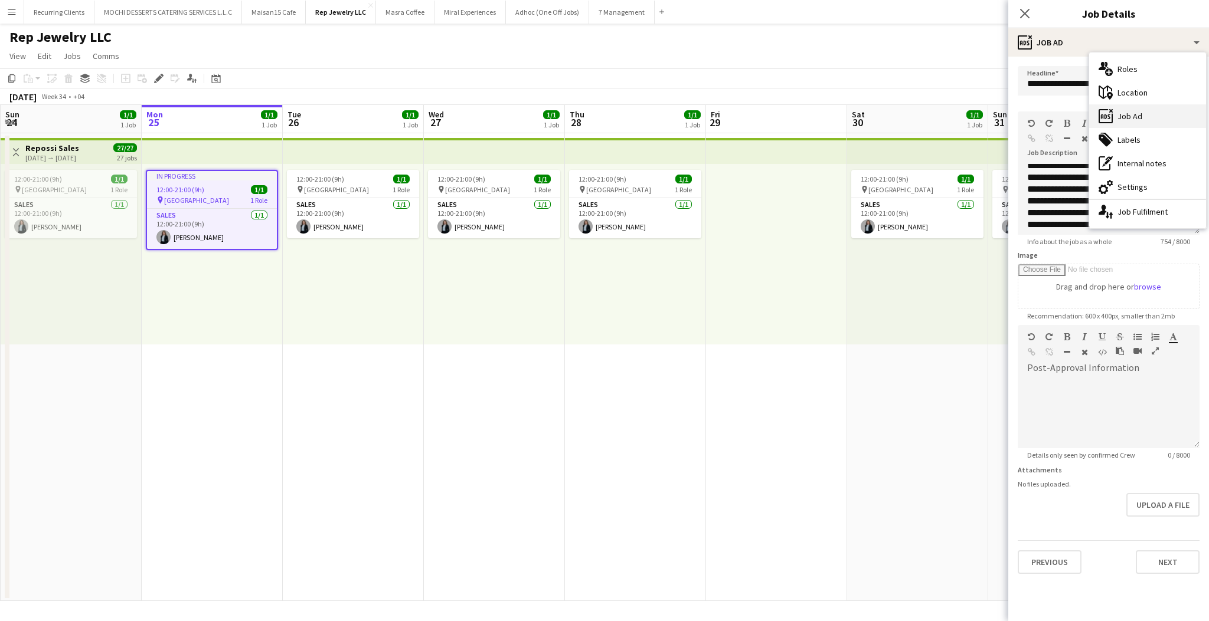
click at [1128, 119] on div "ads-window Job Ad" at bounding box center [1147, 116] width 117 height 24
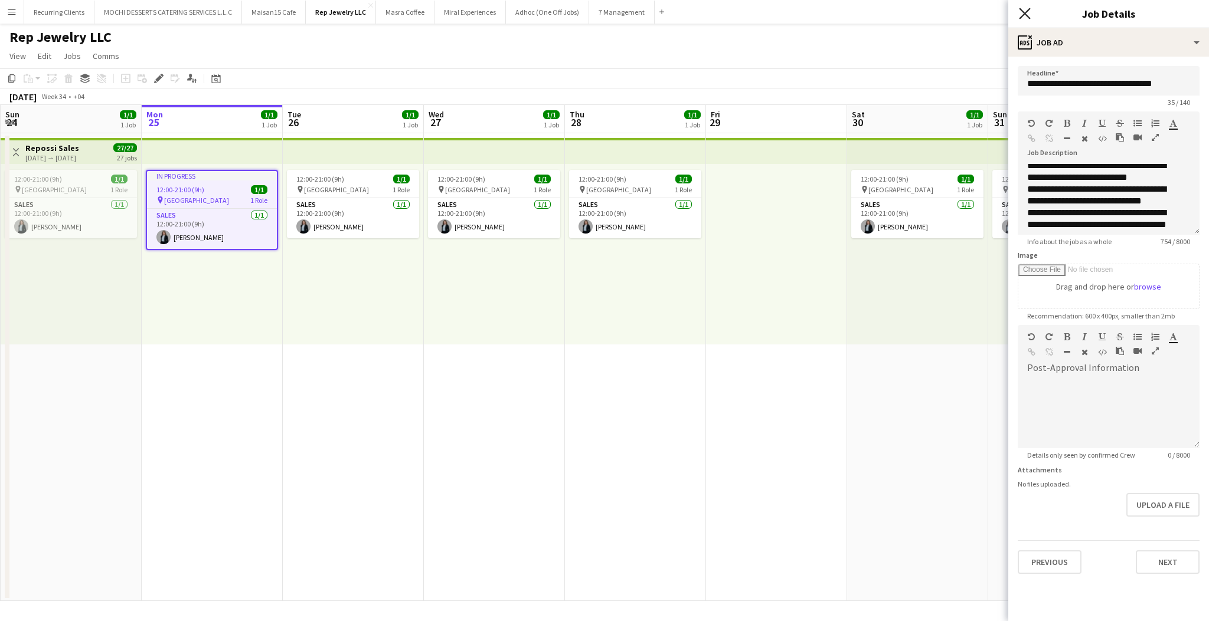
click at [1025, 12] on icon at bounding box center [1024, 13] width 11 height 11
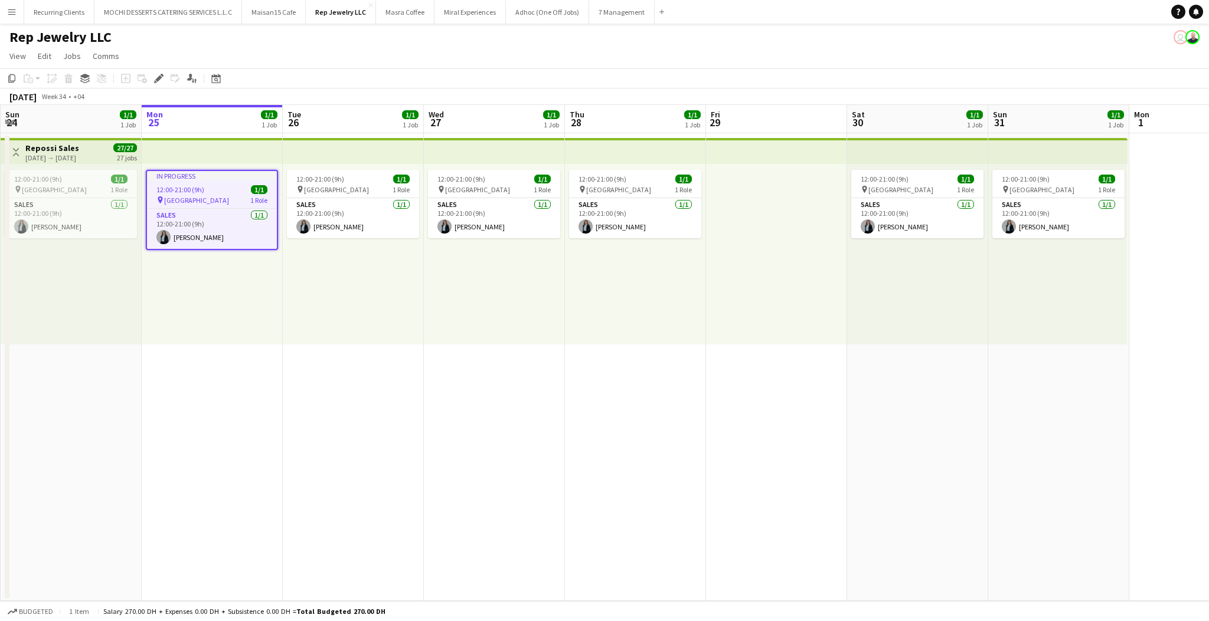
click at [173, 144] on app-top-bar at bounding box center [212, 151] width 141 height 26
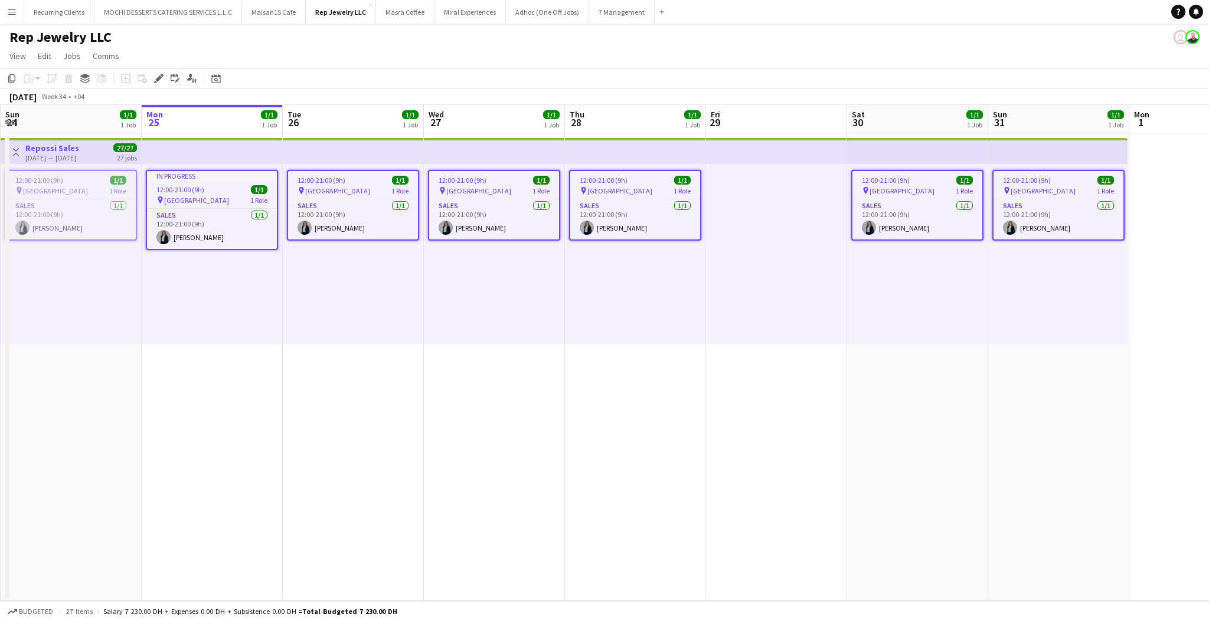
scroll to position [0, 281]
click at [77, 58] on span "Jobs" at bounding box center [72, 56] width 18 height 11
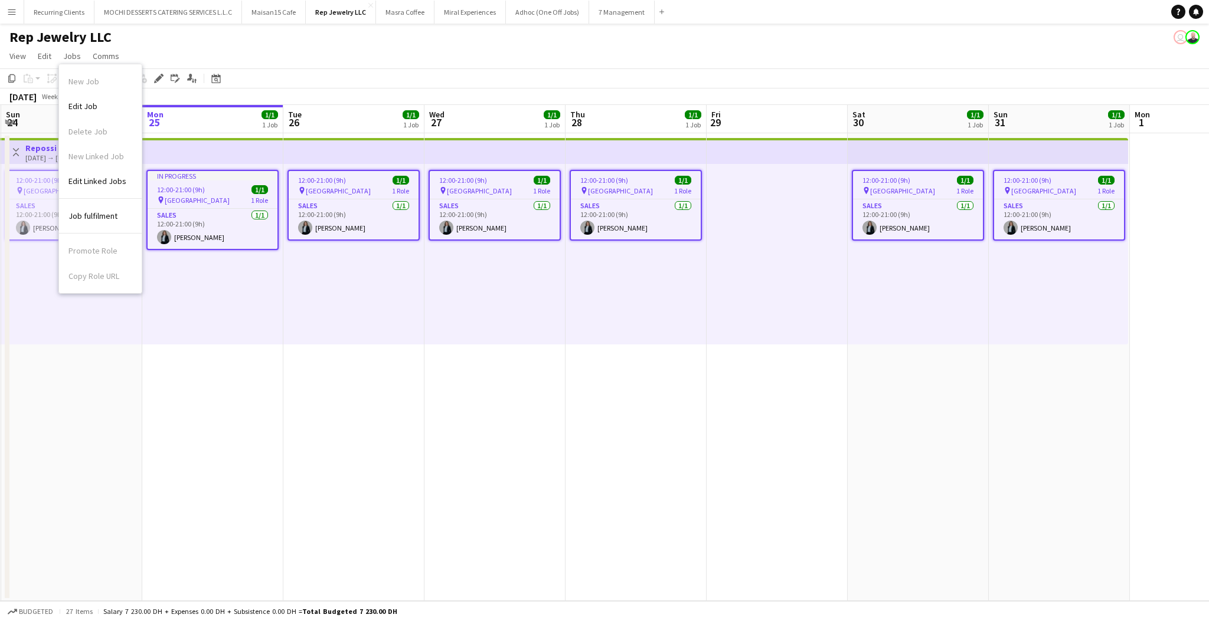
click at [244, 172] on div "In progress" at bounding box center [213, 175] width 130 height 9
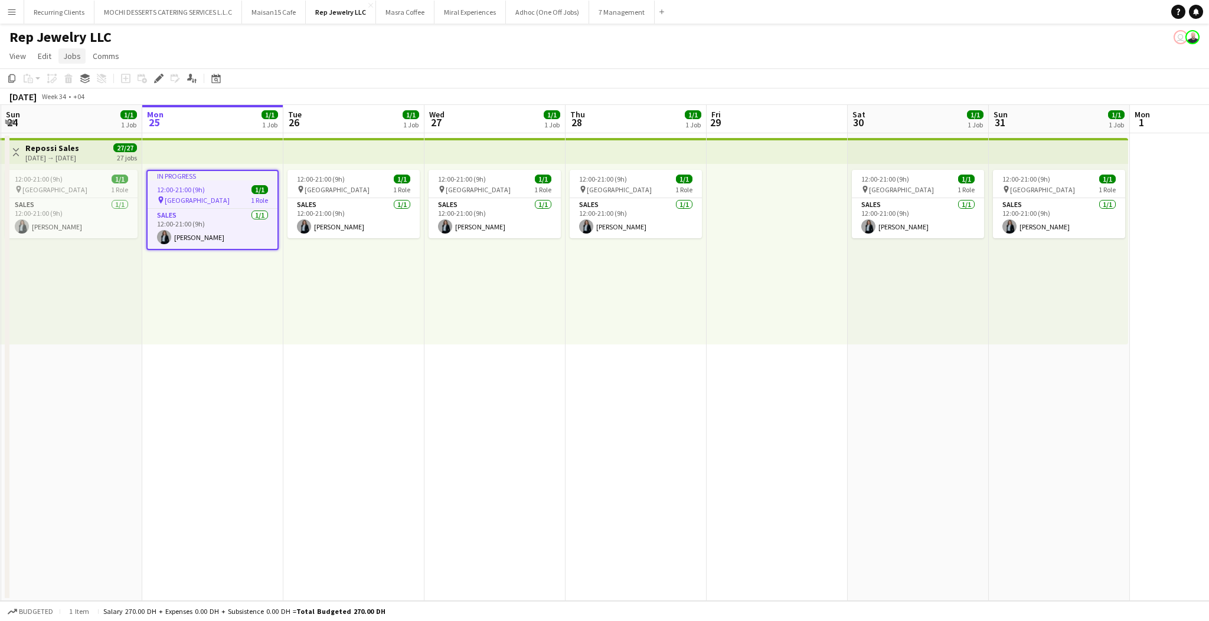
click at [77, 56] on span "Jobs" at bounding box center [72, 56] width 18 height 11
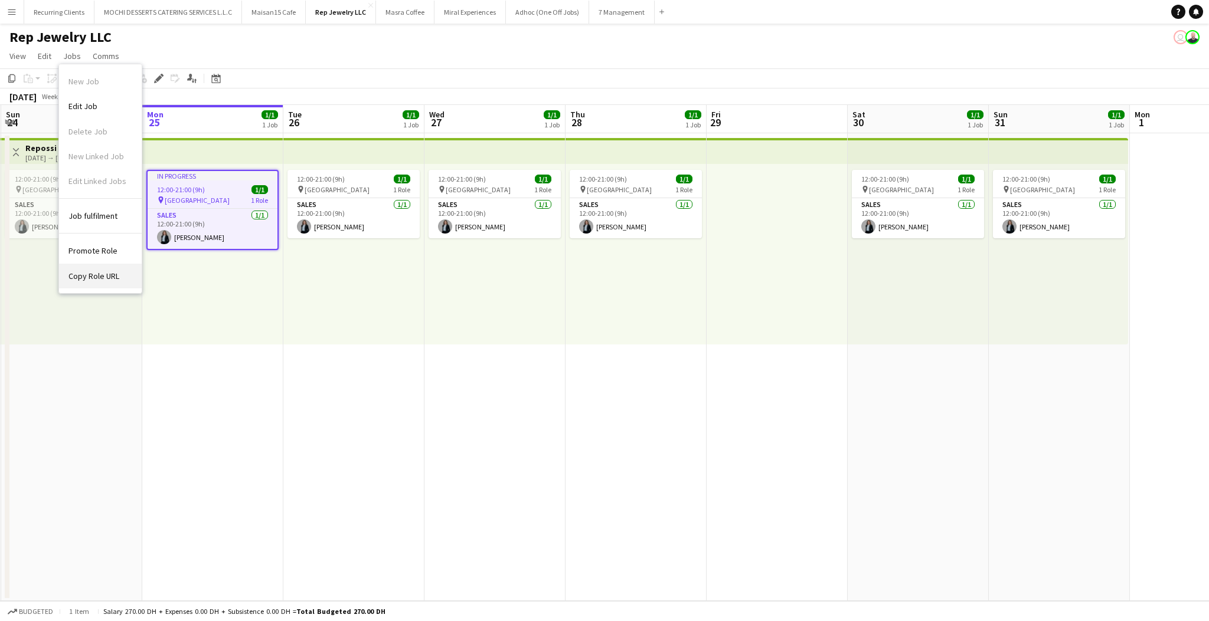
click at [108, 273] on span "Copy Role URL" at bounding box center [93, 276] width 51 height 11
